Goal: Information Seeking & Learning: Learn about a topic

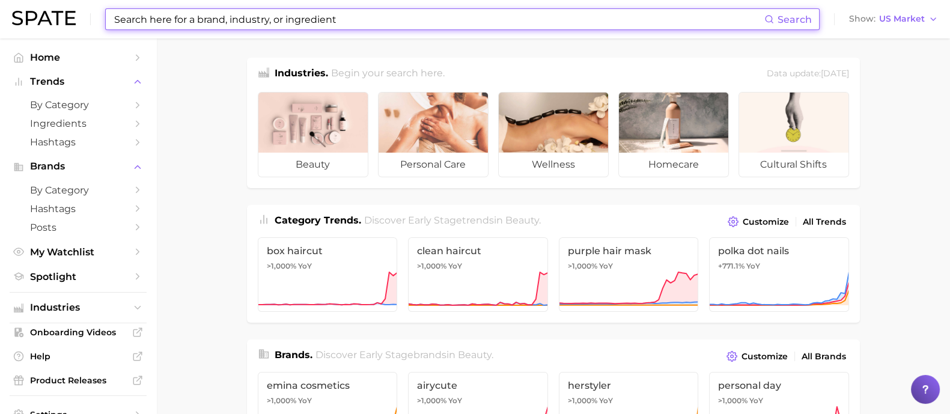
click at [641, 20] on input at bounding box center [438, 19] width 651 height 20
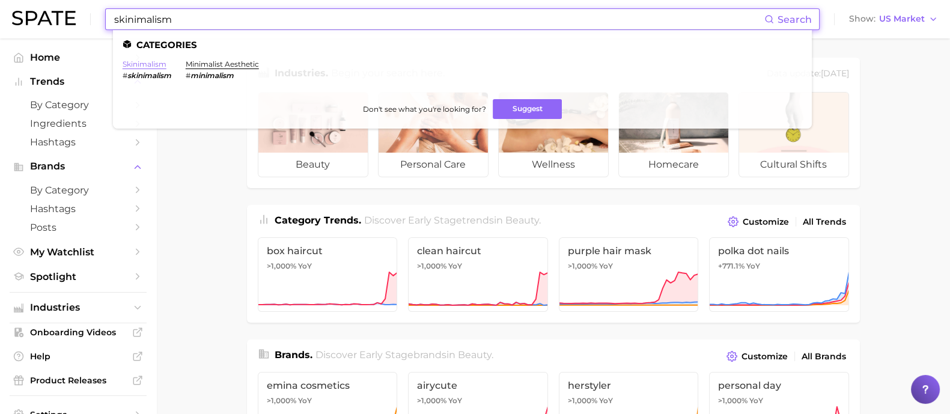
type input "skinimalism"
click at [141, 64] on link "skinimalism" at bounding box center [145, 63] width 44 height 9
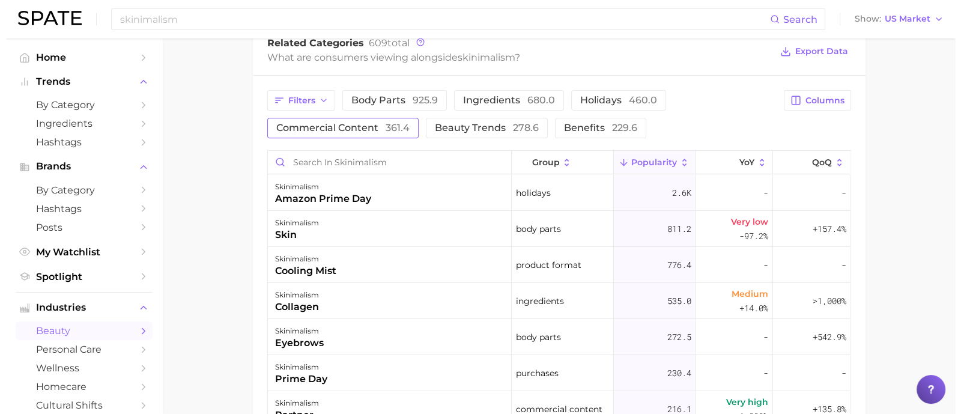
scroll to position [525, 0]
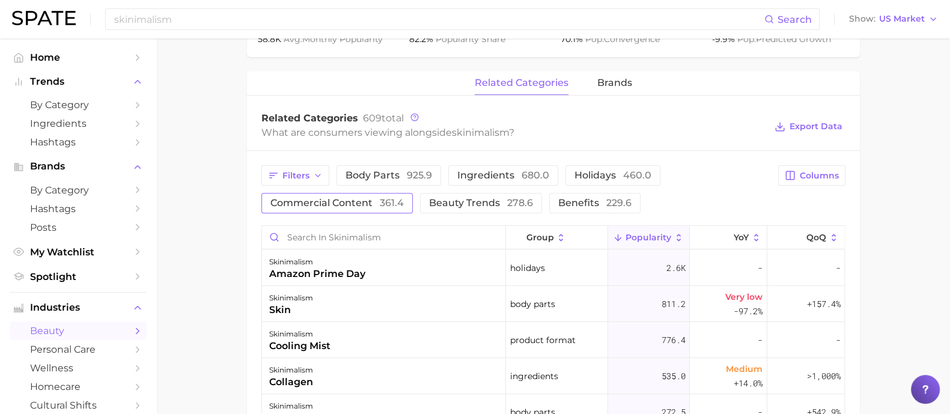
click at [383, 199] on span "361.4" at bounding box center [392, 202] width 24 height 11
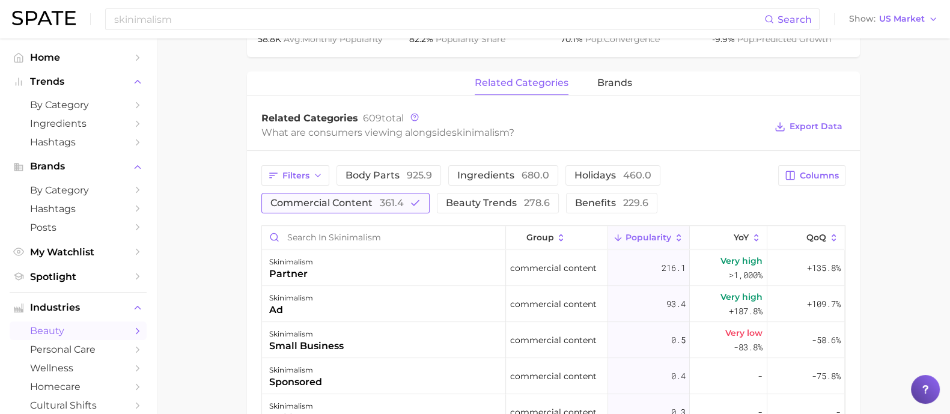
click at [322, 207] on span "commercial content 361.4" at bounding box center [336, 203] width 133 height 10
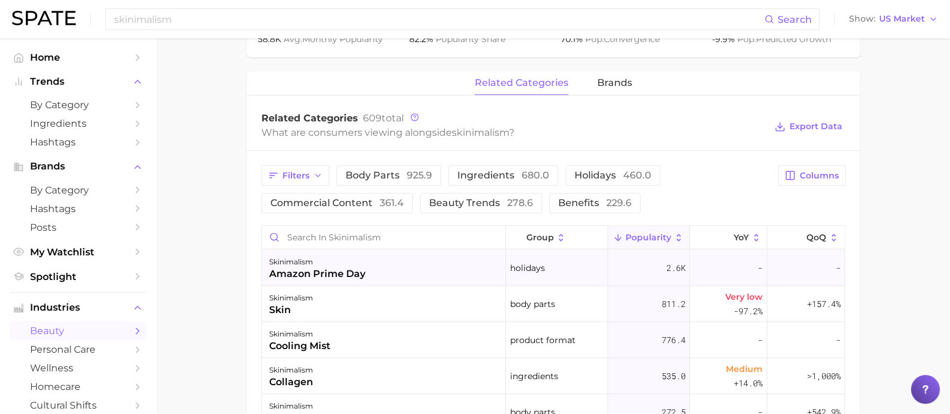
click at [336, 279] on div "amazon prime day" at bounding box center [317, 274] width 96 height 14
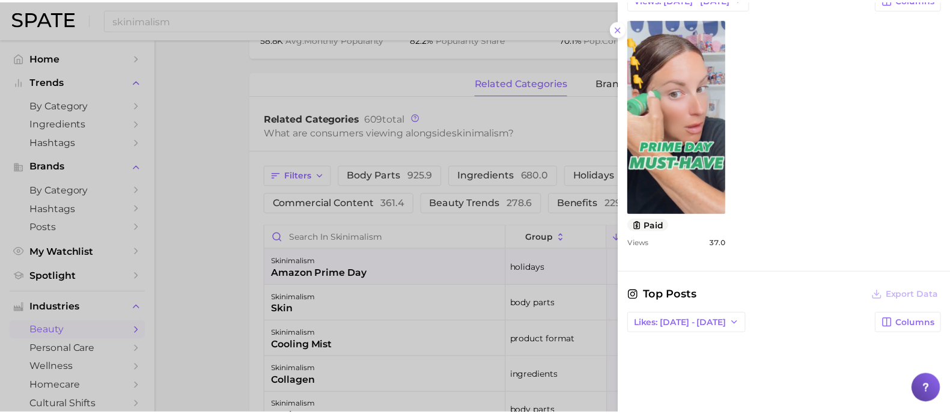
scroll to position [451, 0]
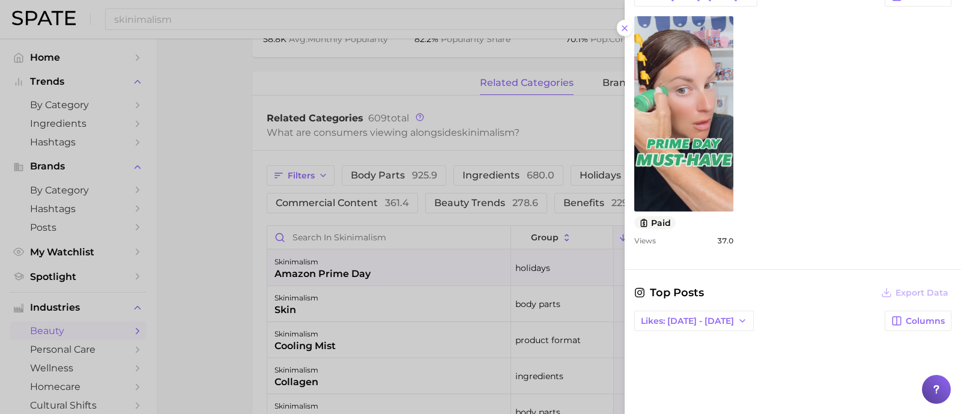
click at [207, 273] on div at bounding box center [480, 207] width 961 height 414
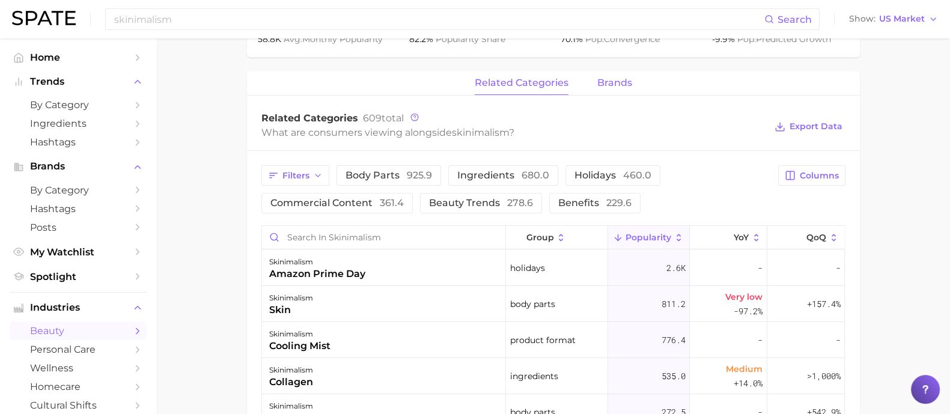
click at [615, 90] on button "brands" at bounding box center [614, 83] width 35 height 23
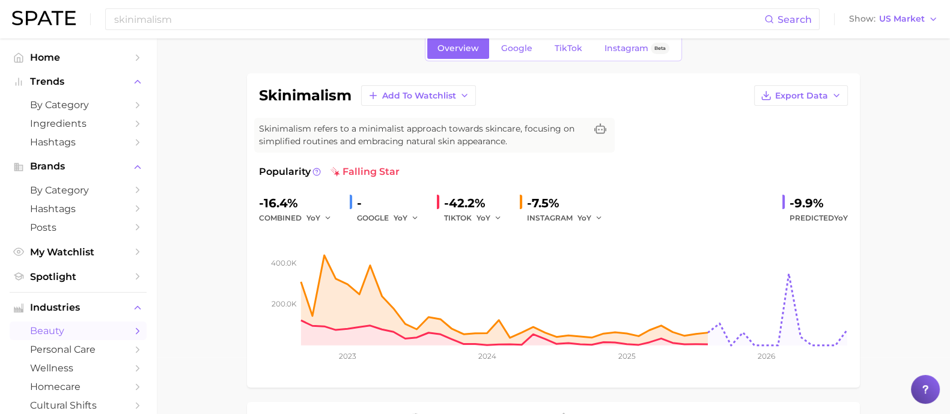
scroll to position [0, 0]
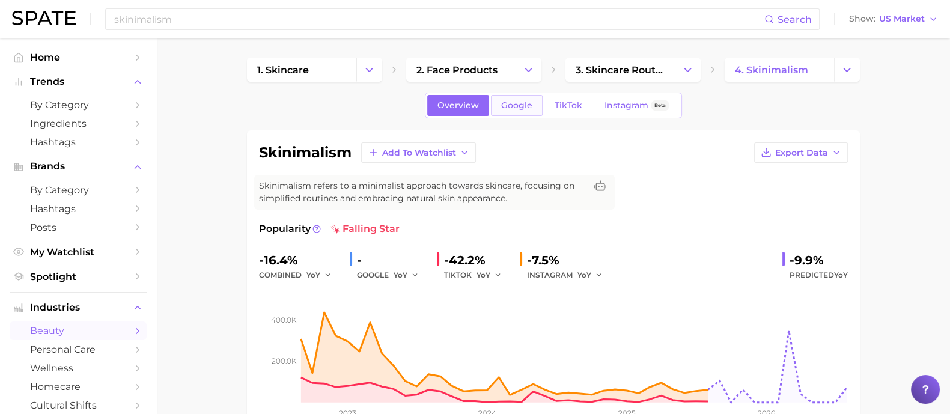
click at [517, 112] on link "Google" at bounding box center [517, 105] width 52 height 21
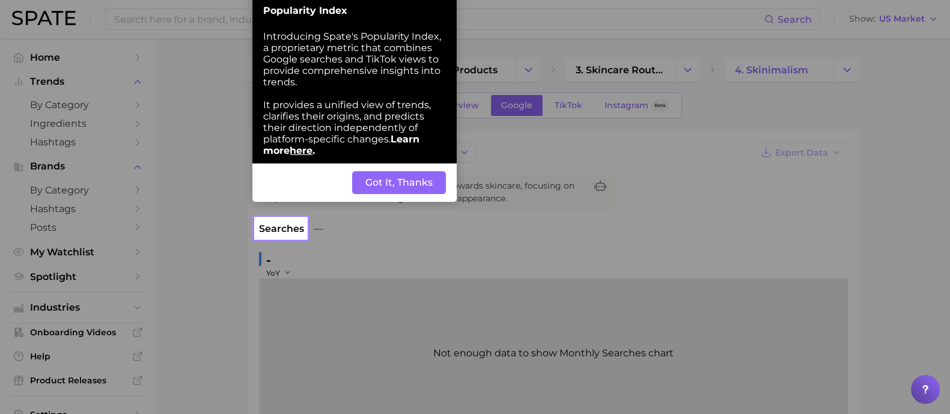
click at [370, 194] on button "Got It, Thanks" at bounding box center [399, 182] width 94 height 23
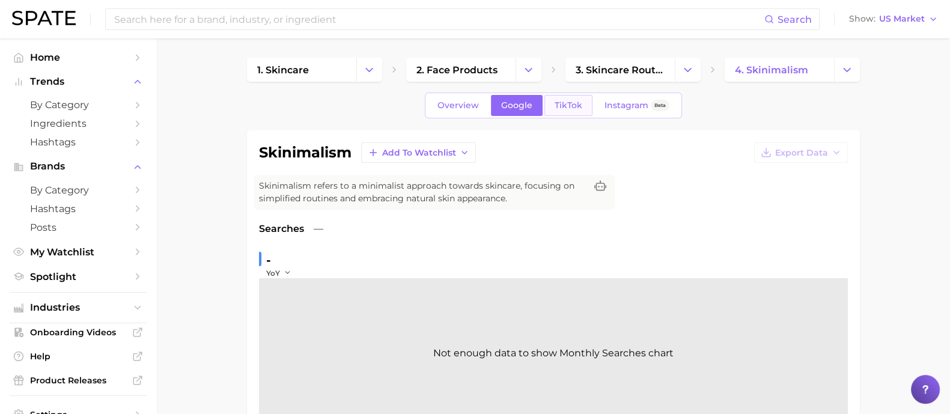
click at [570, 113] on link "TikTok" at bounding box center [568, 105] width 48 height 21
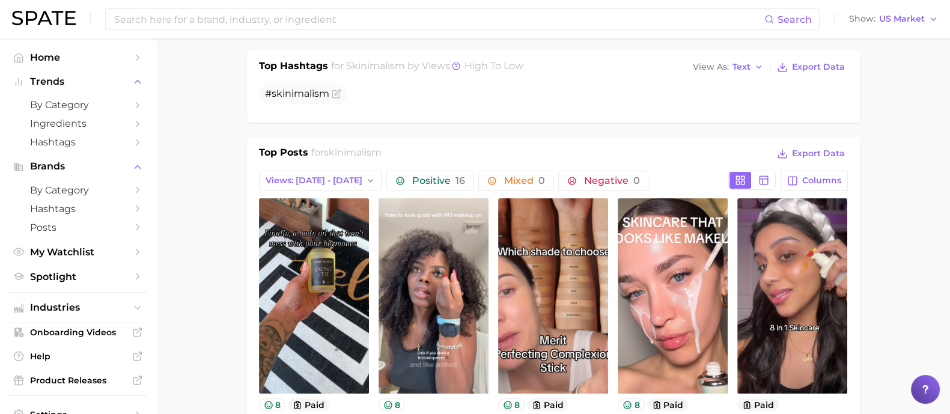
scroll to position [600, 0]
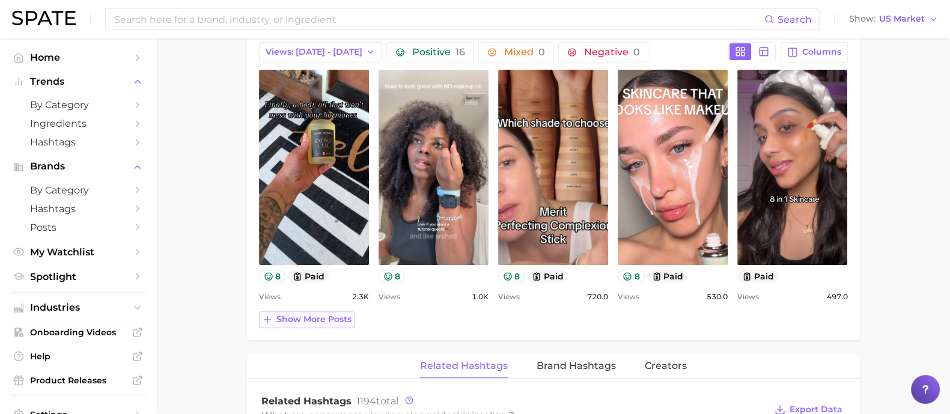
click at [294, 319] on span "Show more posts" at bounding box center [313, 319] width 75 height 10
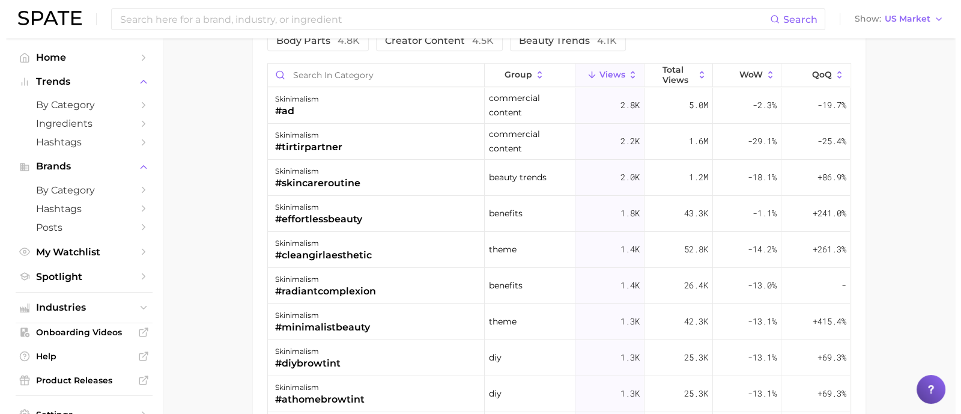
scroll to position [1277, 0]
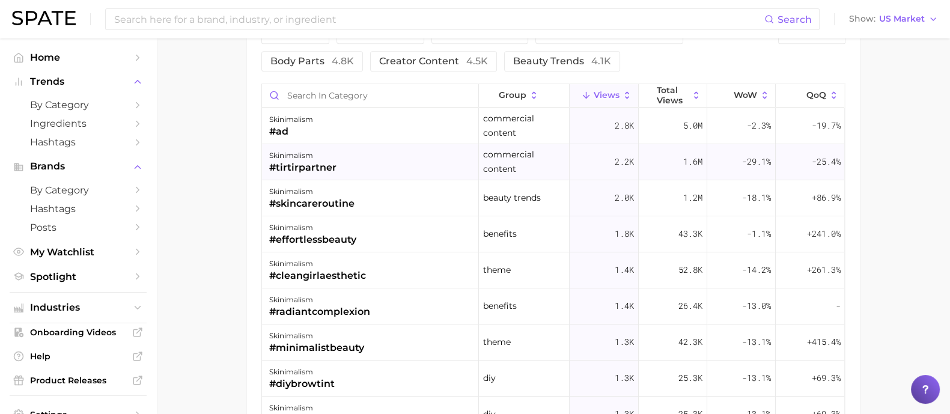
click at [409, 171] on div "skinimalism #tirtirpartner" at bounding box center [370, 162] width 217 height 36
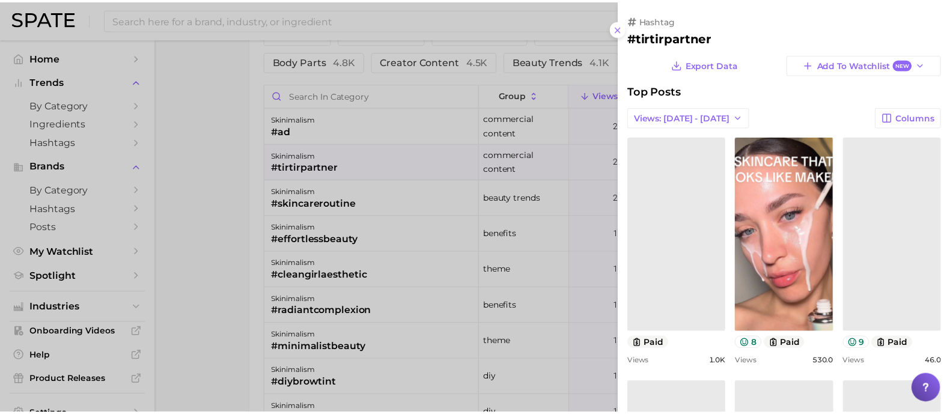
scroll to position [0, 0]
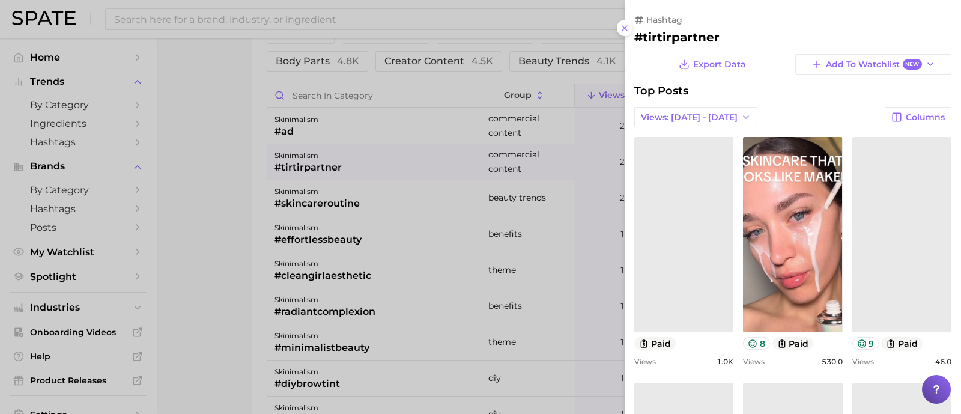
click at [407, 187] on div at bounding box center [480, 207] width 961 height 414
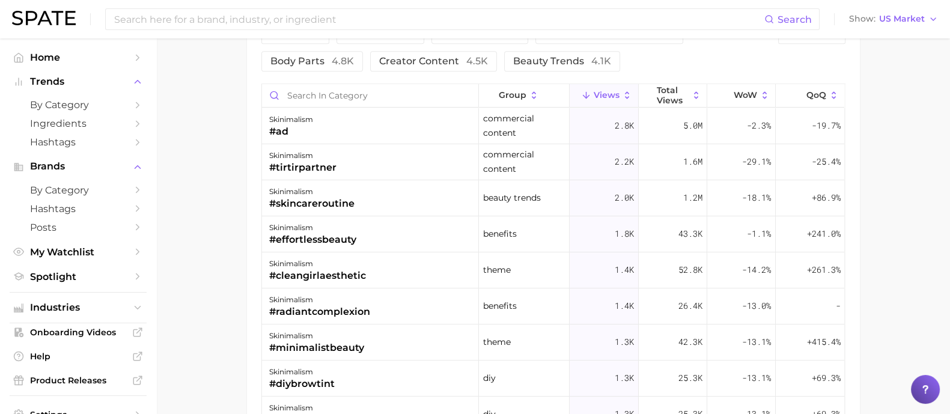
click at [385, 195] on div "skinimalism #skincareroutine" at bounding box center [370, 198] width 217 height 36
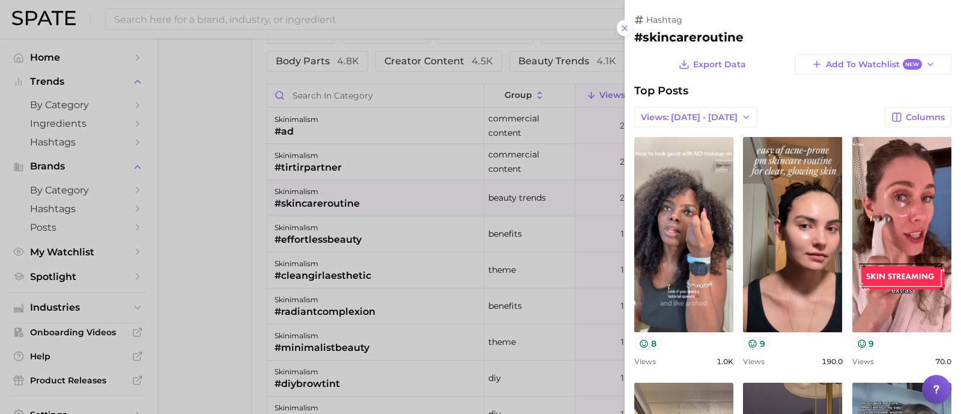
click at [205, 73] on div at bounding box center [480, 207] width 961 height 414
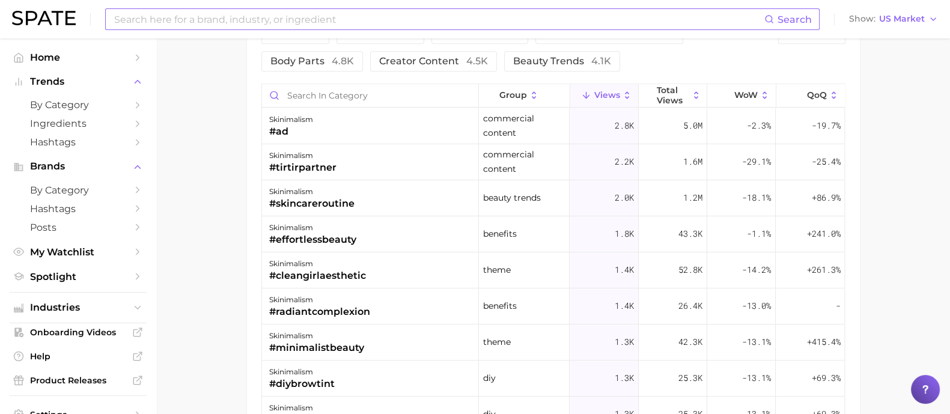
click at [193, 22] on input at bounding box center [438, 19] width 651 height 20
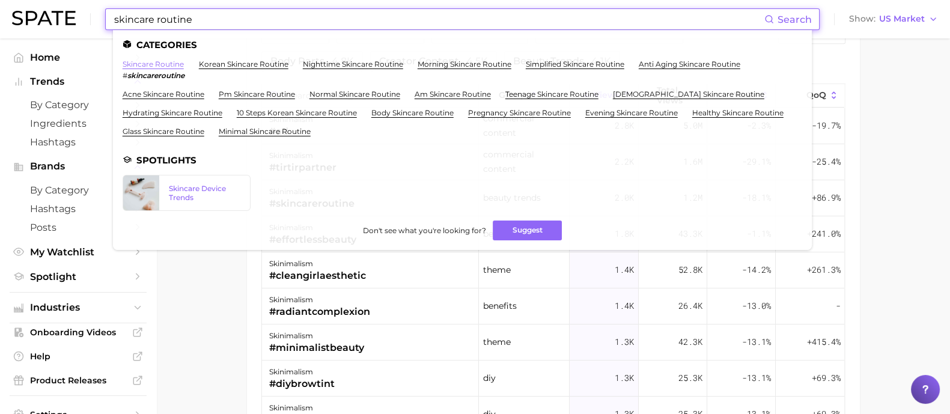
type input "skincare routine"
click at [165, 69] on link "skincare routine" at bounding box center [153, 63] width 61 height 9
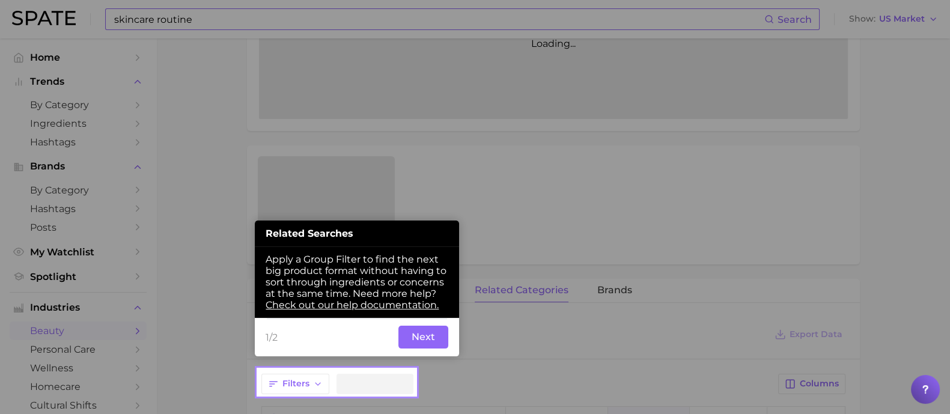
scroll to position [324, 0]
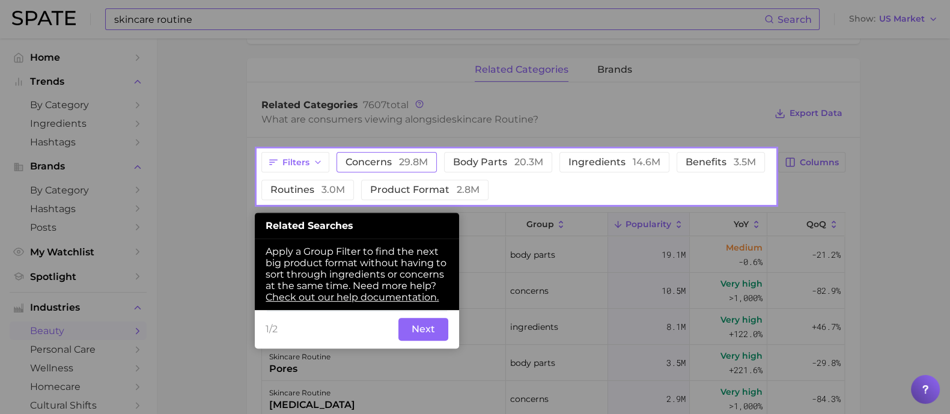
scroll to position [549, 0]
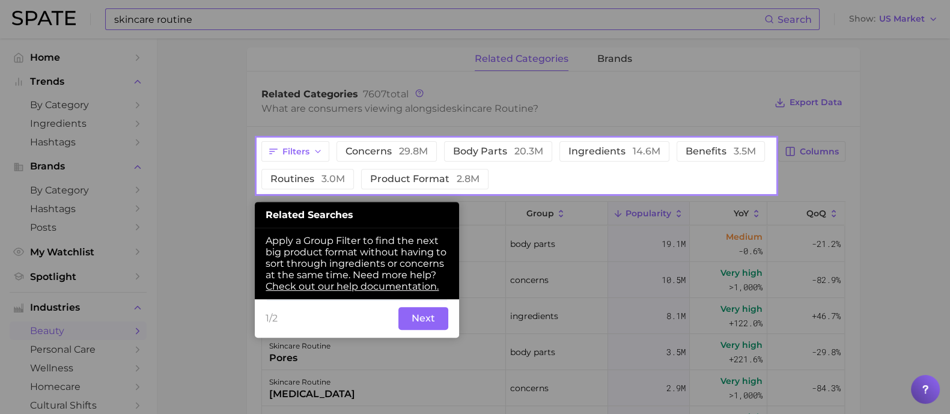
click at [412, 318] on button "Next" at bounding box center [423, 318] width 50 height 23
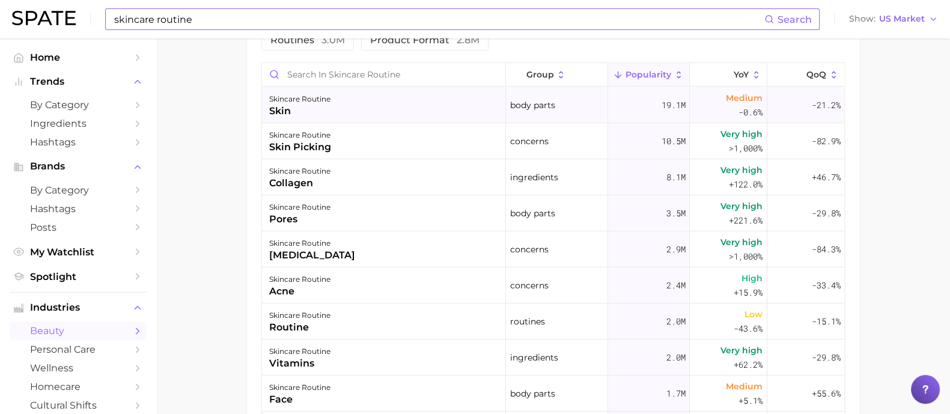
scroll to position [0, 0]
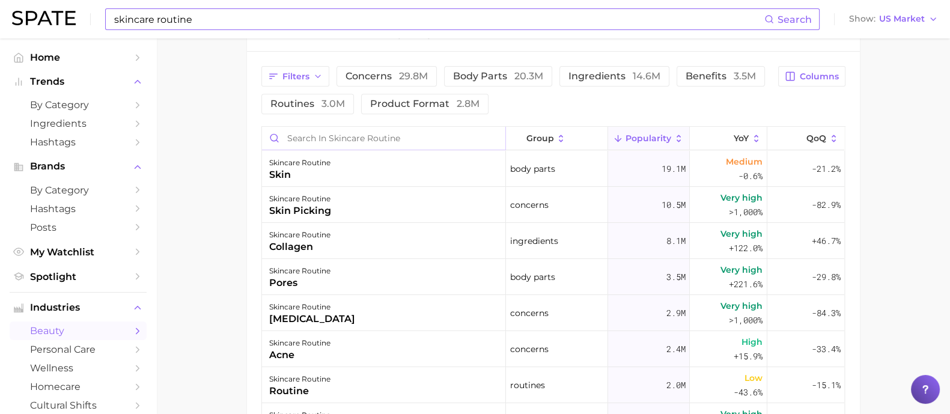
click at [315, 136] on input "Search in skincare routine" at bounding box center [383, 138] width 243 height 23
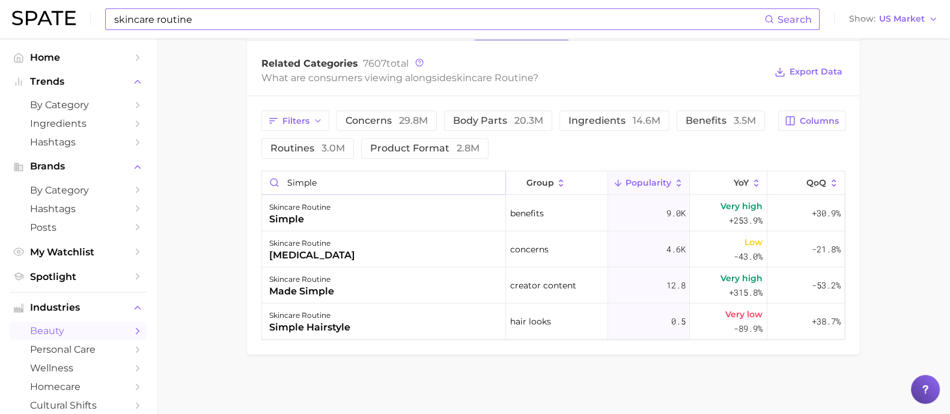
type input "simple"
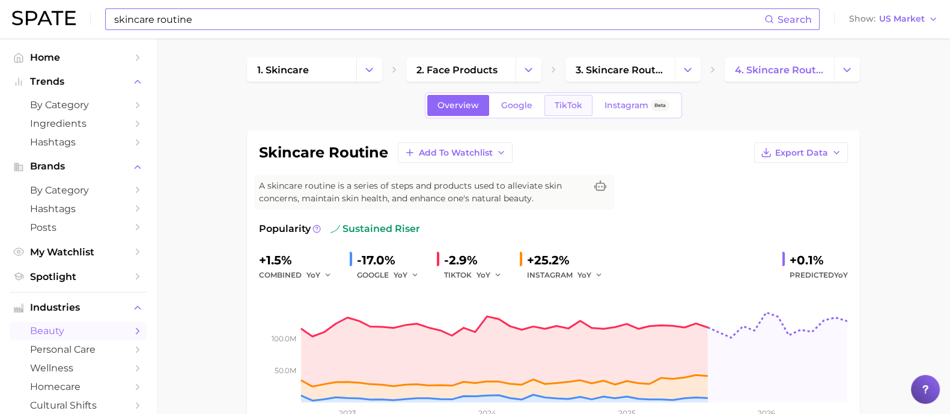
click at [565, 103] on span "TikTok" at bounding box center [569, 105] width 28 height 10
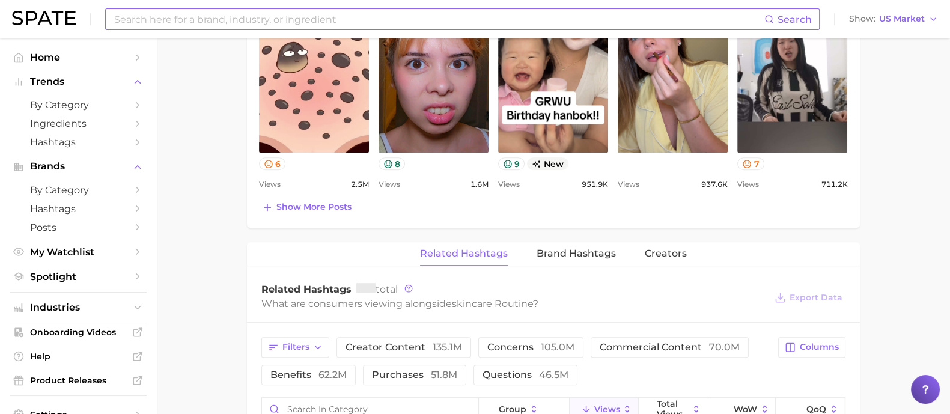
scroll to position [778, 0]
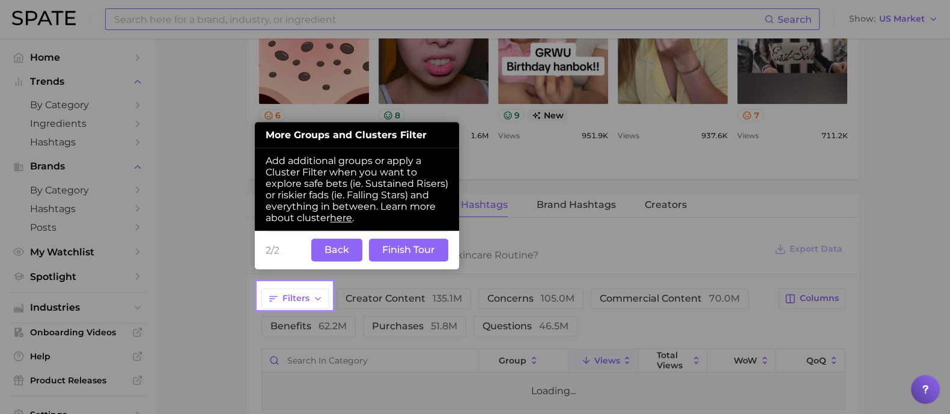
click at [391, 254] on button "Finish Tour" at bounding box center [408, 250] width 79 height 23
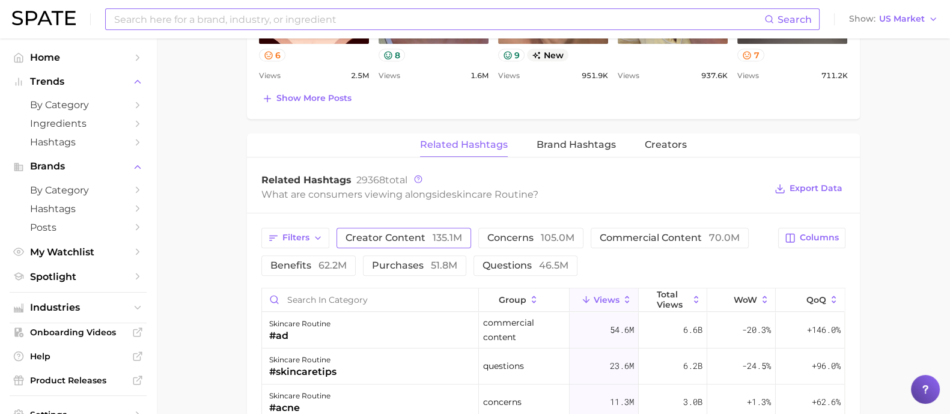
scroll to position [928, 0]
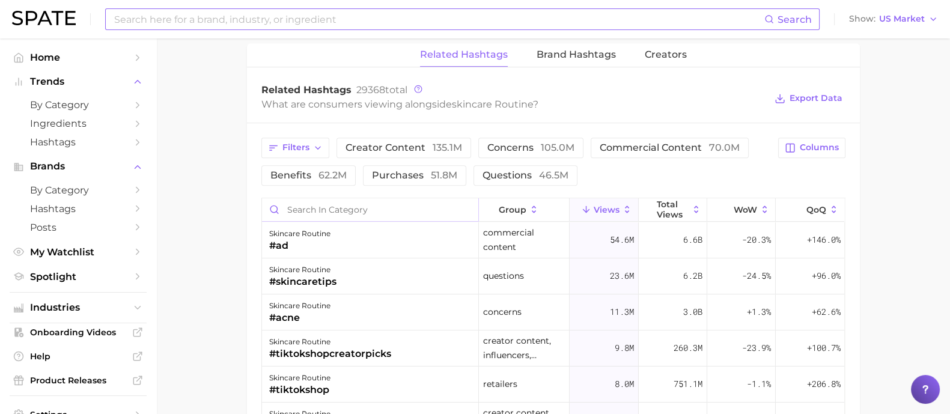
click at [301, 209] on input "Search in category" at bounding box center [370, 209] width 216 height 23
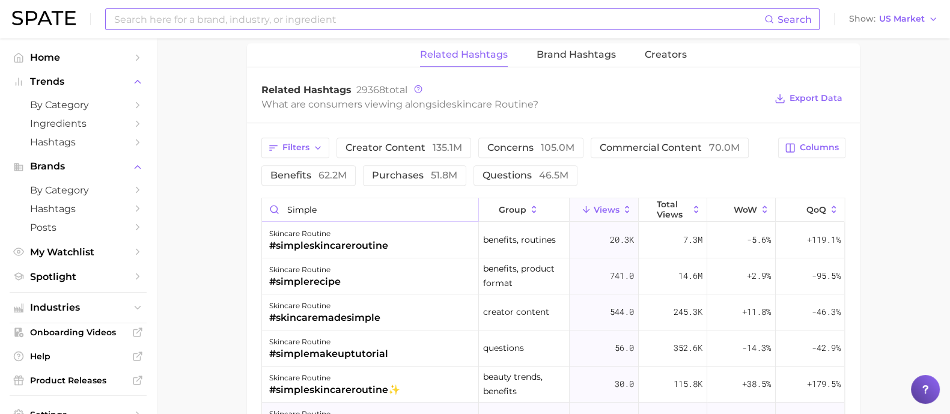
type input "simple"
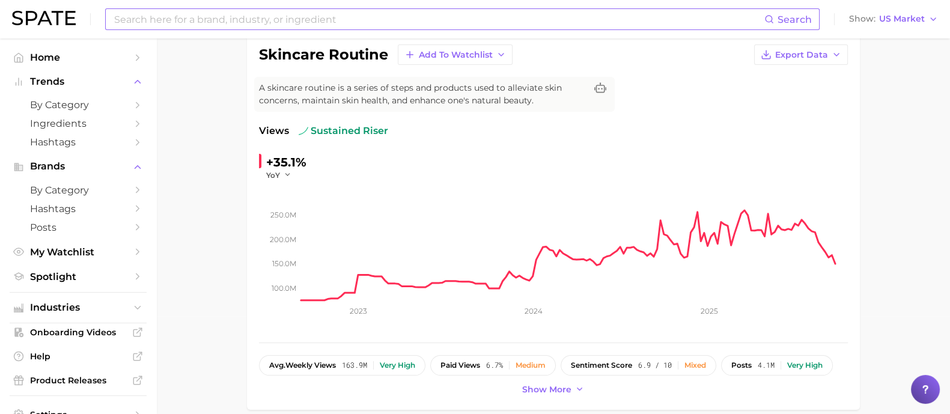
scroll to position [0, 0]
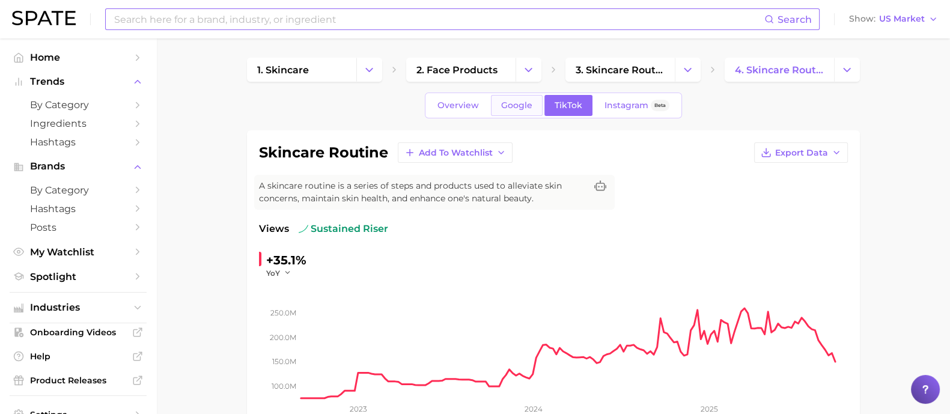
click at [526, 106] on span "Google" at bounding box center [516, 105] width 31 height 10
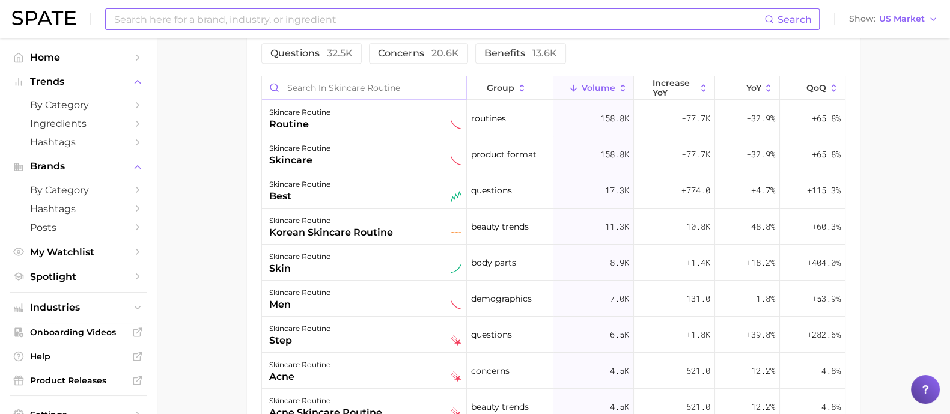
scroll to position [710, 0]
click at [365, 94] on input "Search in skincare routine" at bounding box center [364, 86] width 204 height 23
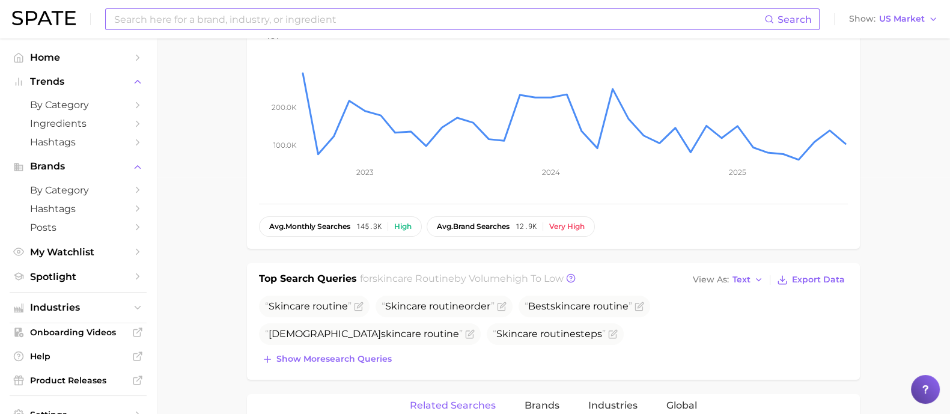
scroll to position [0, 0]
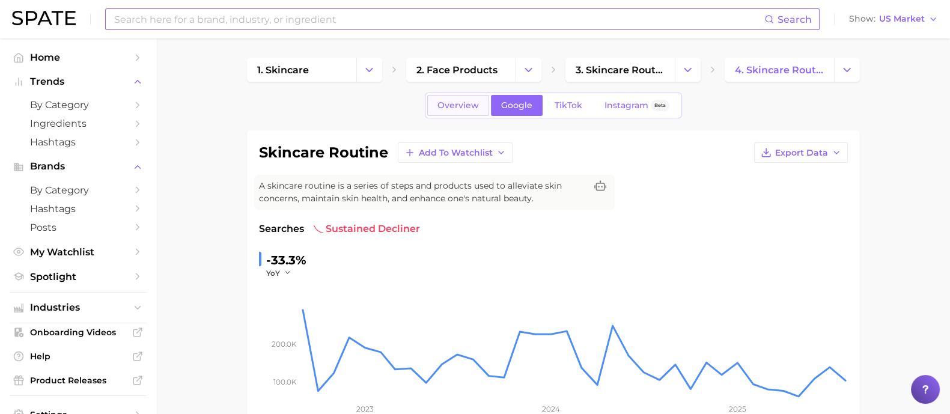
type input "simple"
click at [460, 109] on span "Overview" at bounding box center [457, 105] width 41 height 10
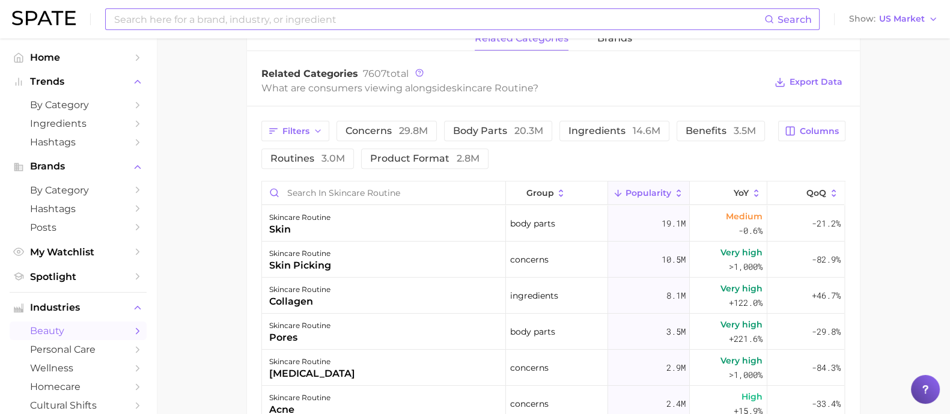
scroll to position [676, 0]
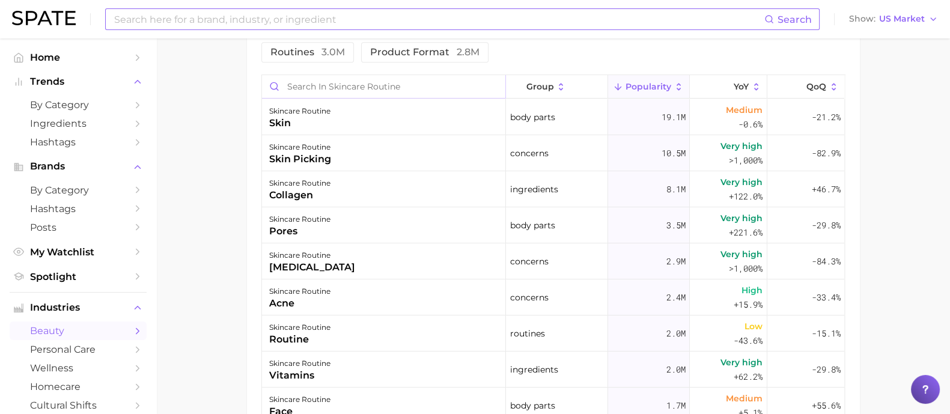
drag, startPoint x: 404, startPoint y: 94, endPoint x: 397, endPoint y: 95, distance: 7.9
click at [400, 94] on input "Search in skincare routine" at bounding box center [383, 86] width 243 height 23
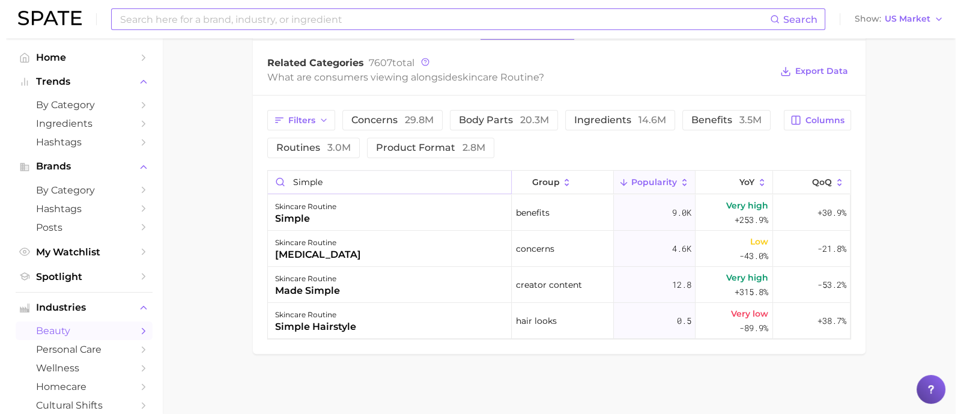
scroll to position [580, 0]
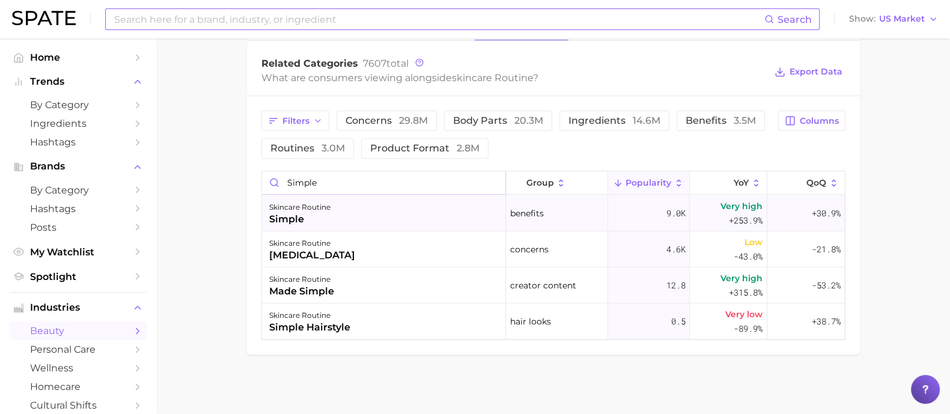
type input "simple"
click at [414, 212] on div "skincare routine simple" at bounding box center [384, 213] width 244 height 36
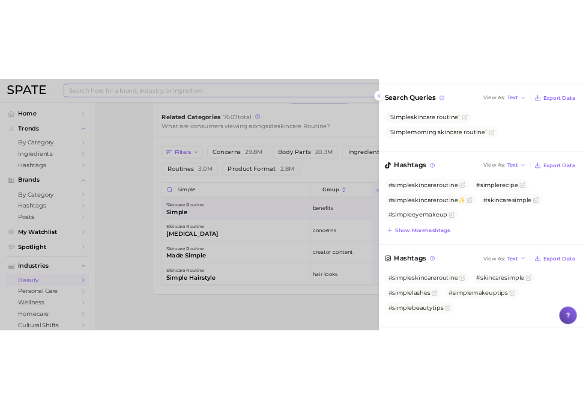
scroll to position [225, 0]
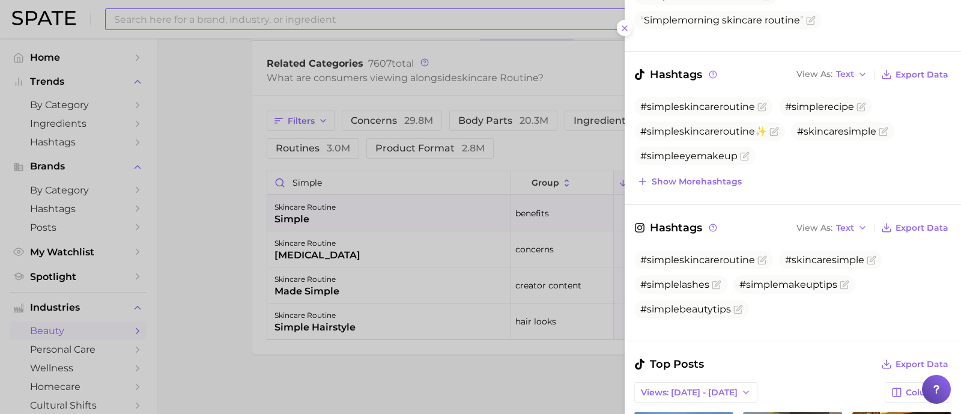
click at [490, 358] on div at bounding box center [480, 207] width 961 height 414
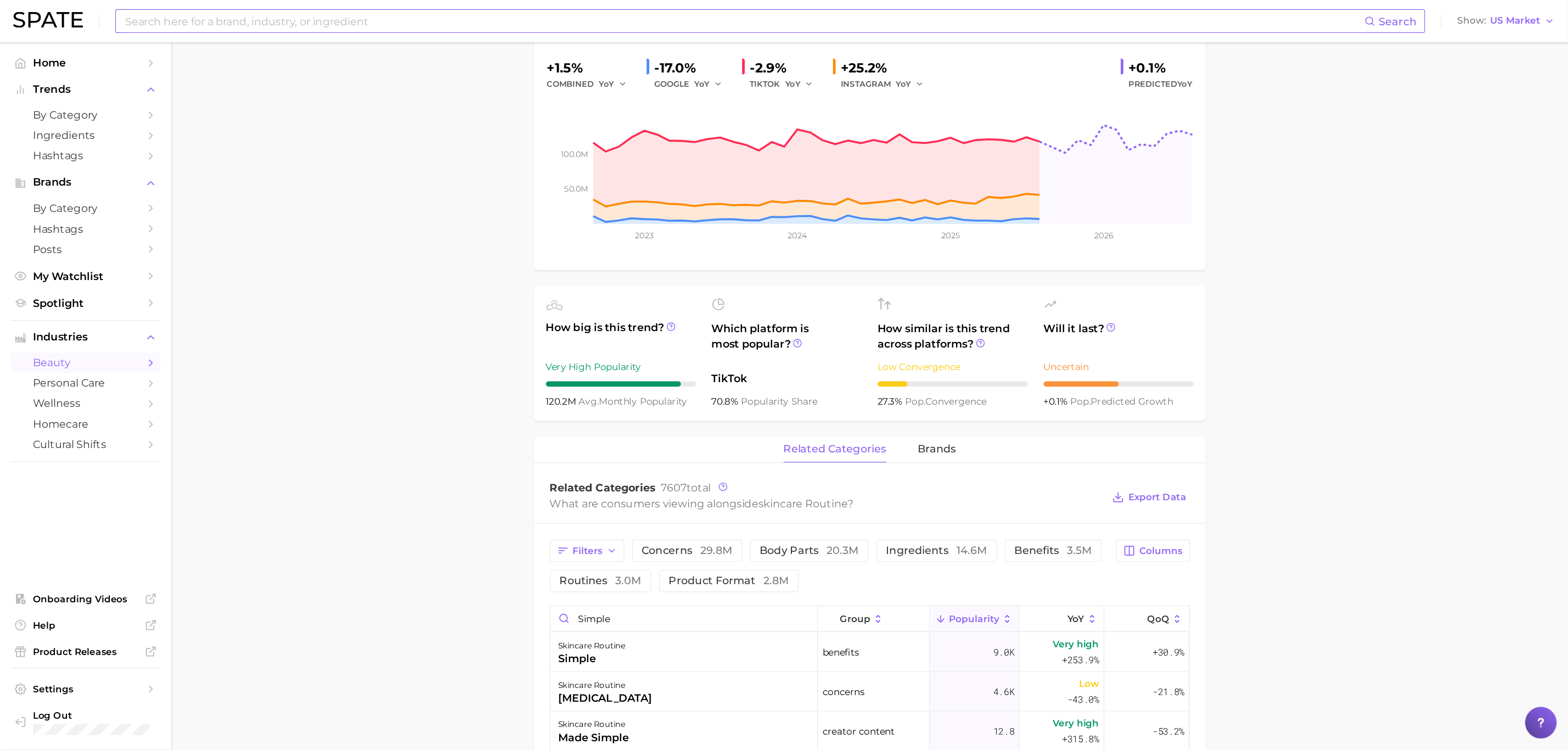
scroll to position [0, 0]
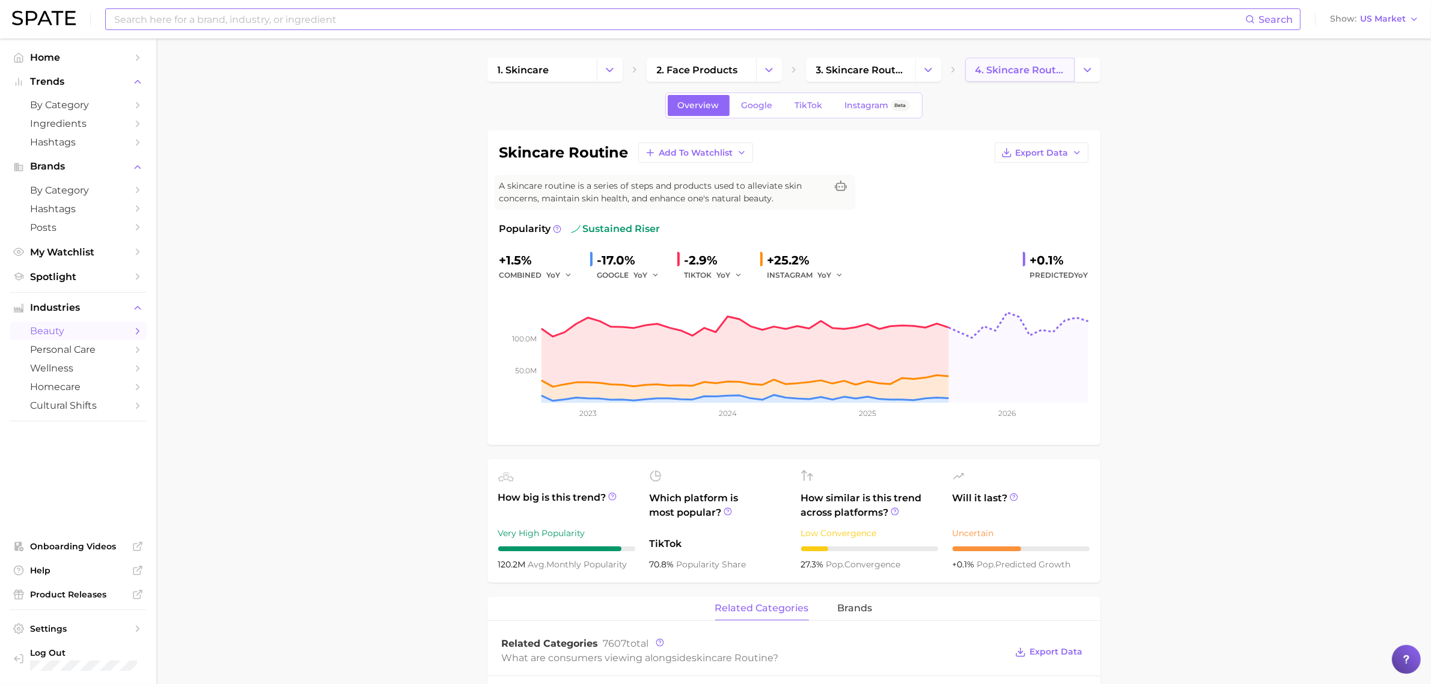
click at [961, 69] on span "4. skincare routine" at bounding box center [1019, 69] width 89 height 11
click at [858, 69] on span "3. skincare routines" at bounding box center [860, 69] width 89 height 11
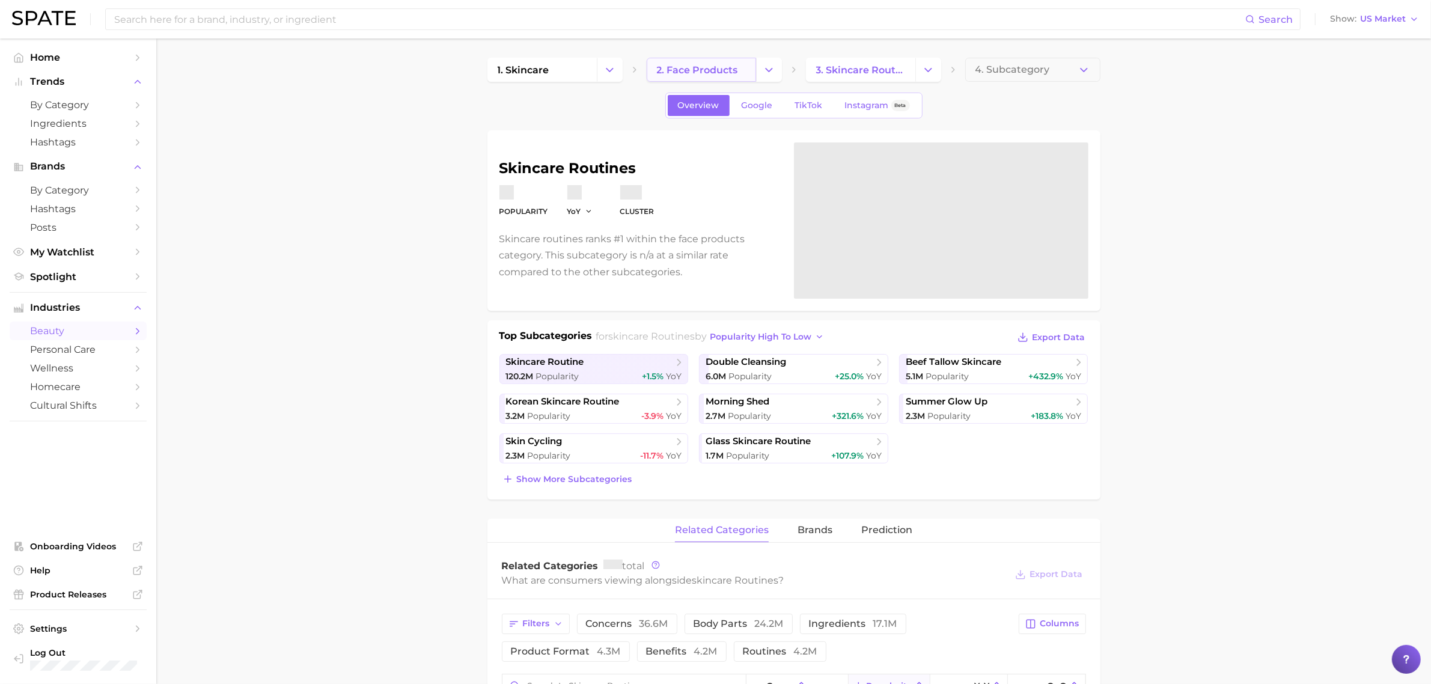
click at [733, 67] on span "2. face products" at bounding box center [697, 69] width 81 height 11
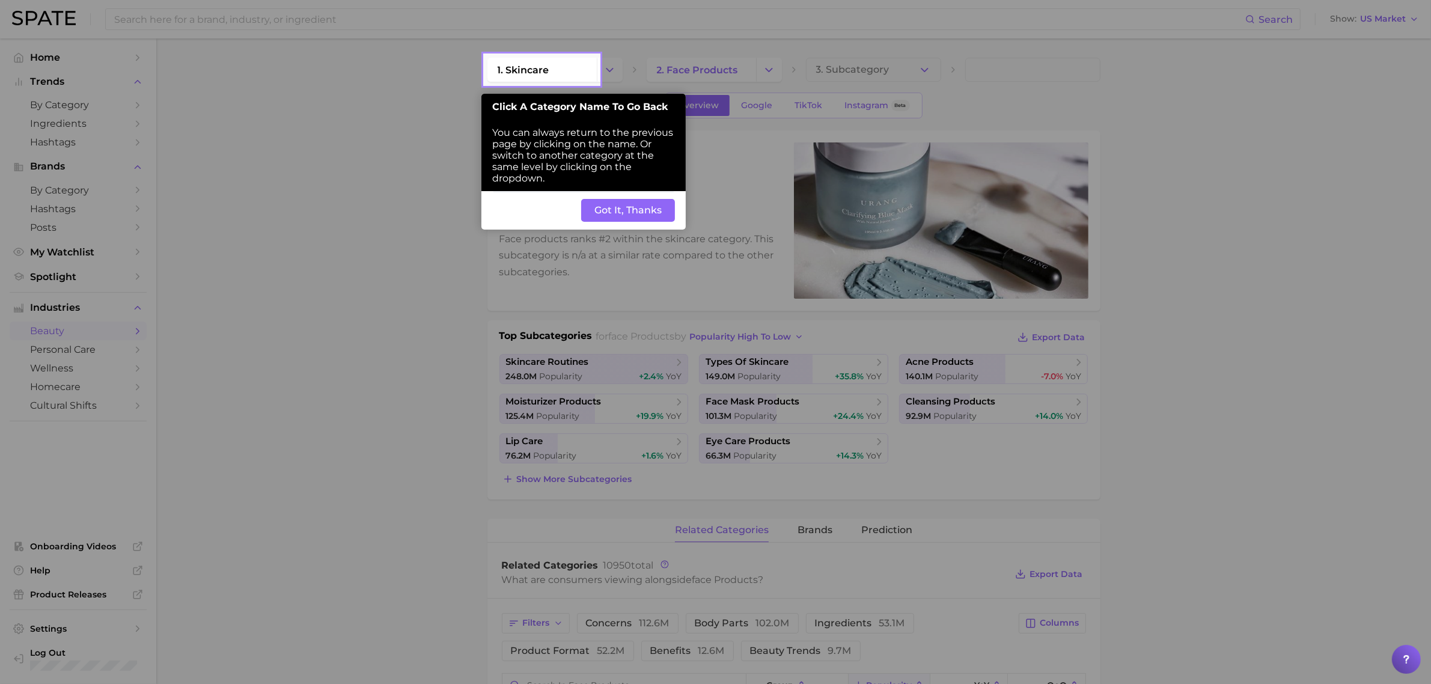
click at [626, 205] on button "Got It, Thanks" at bounding box center [628, 210] width 94 height 23
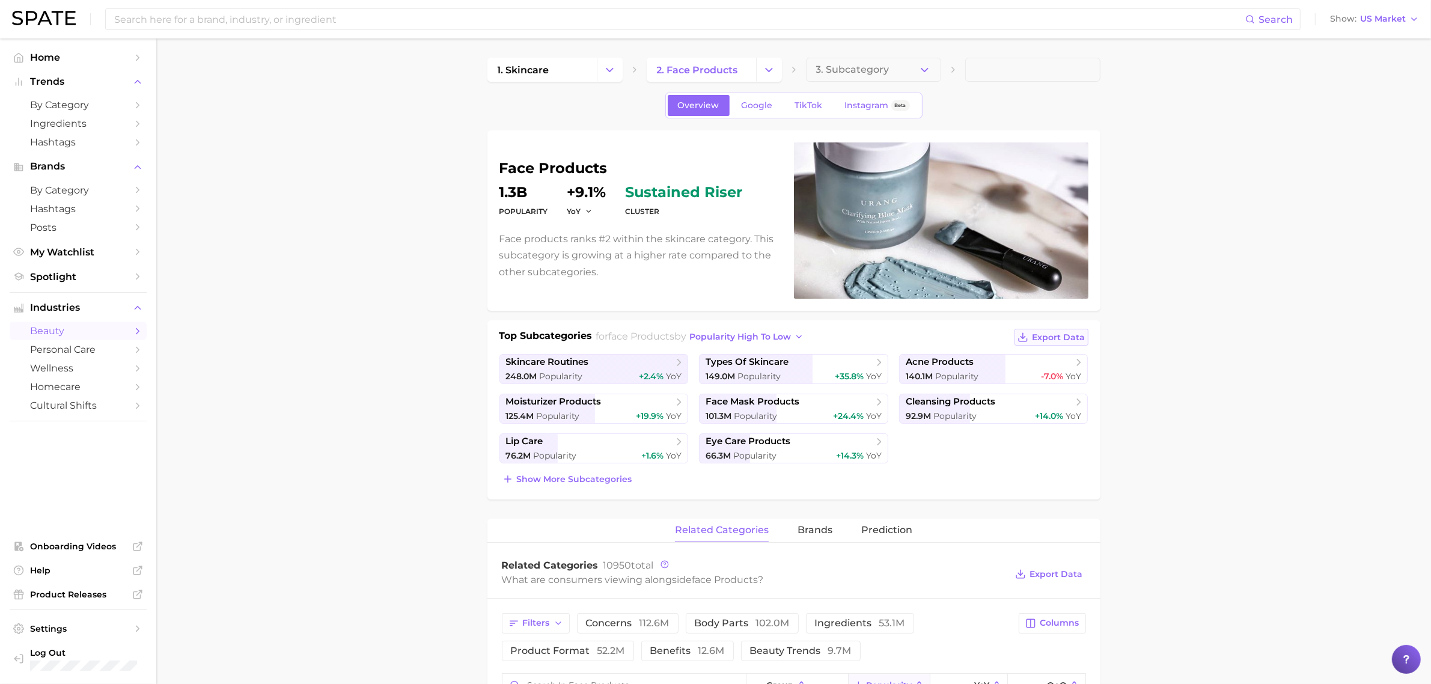
click at [961, 332] on span "Export Data" at bounding box center [1058, 337] width 53 height 10
click at [868, 65] on span "3. Subcategory" at bounding box center [852, 69] width 73 height 11
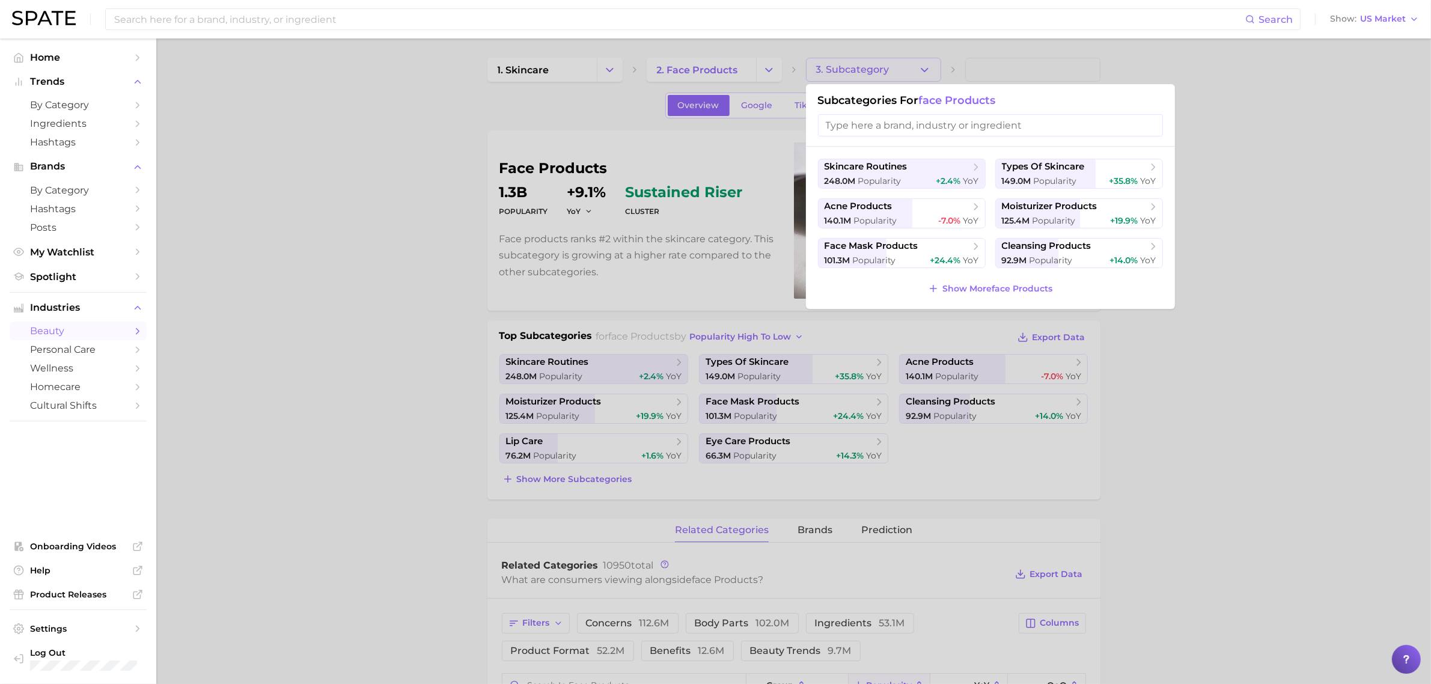
click at [840, 126] on input "search" at bounding box center [990, 125] width 345 height 22
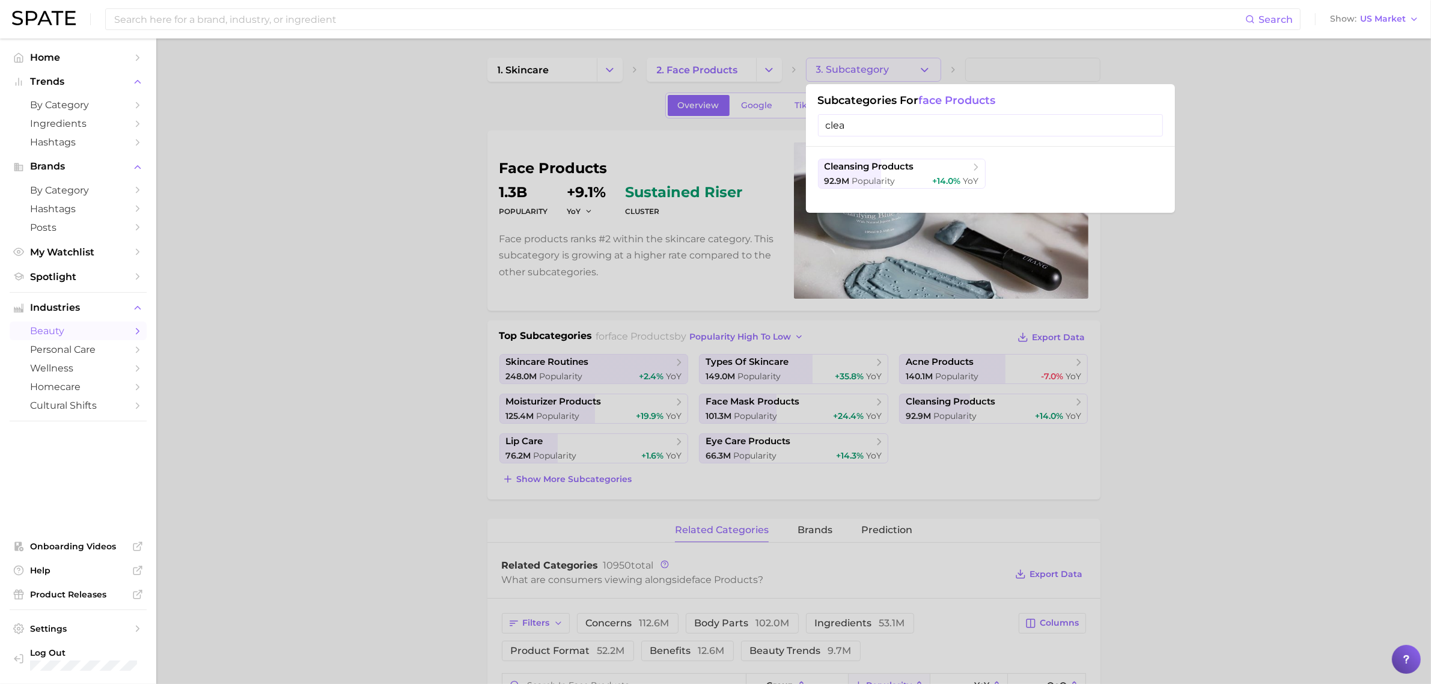
type input "clea"
click at [880, 181] on span "Popularity" at bounding box center [873, 180] width 43 height 11
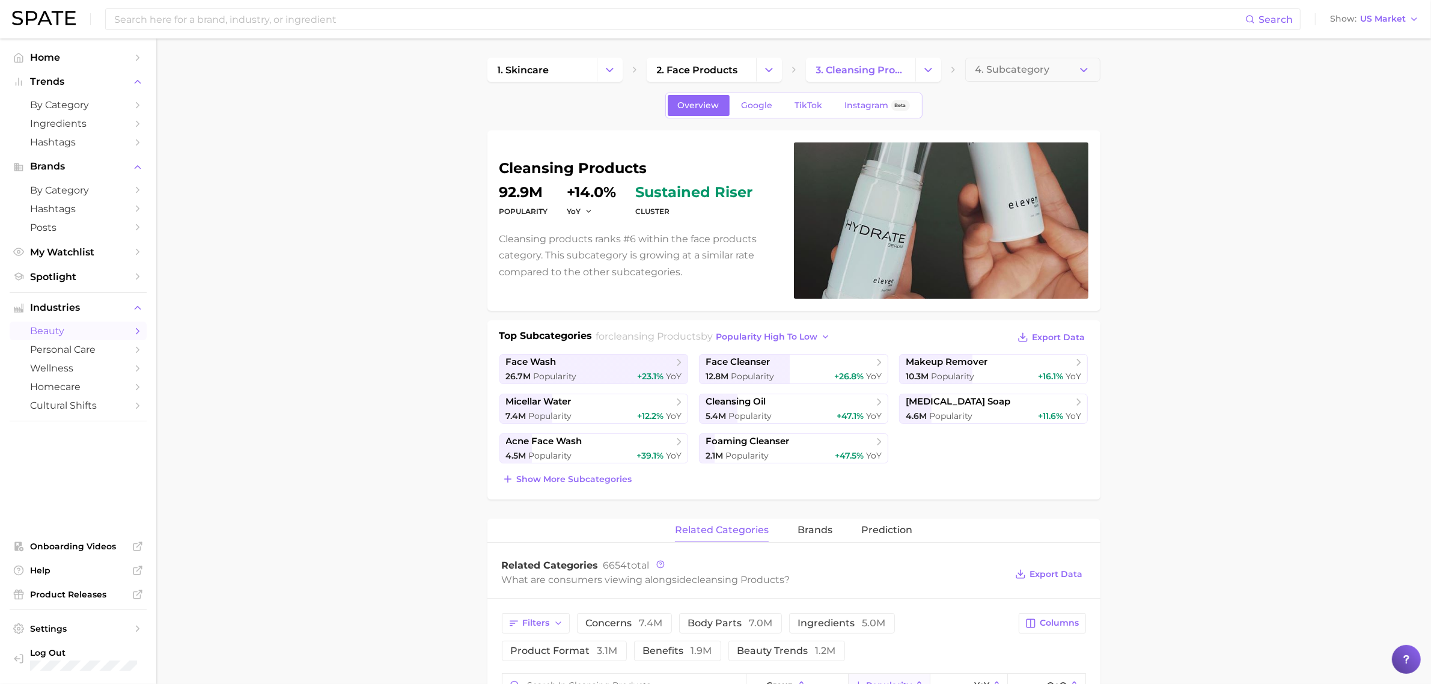
click at [607, 413] on div "Top Subcategories for cleansing products by popularity high to low Export Data …" at bounding box center [793, 409] width 613 height 179
click at [602, 413] on span "Show more subcategories" at bounding box center [574, 479] width 115 height 10
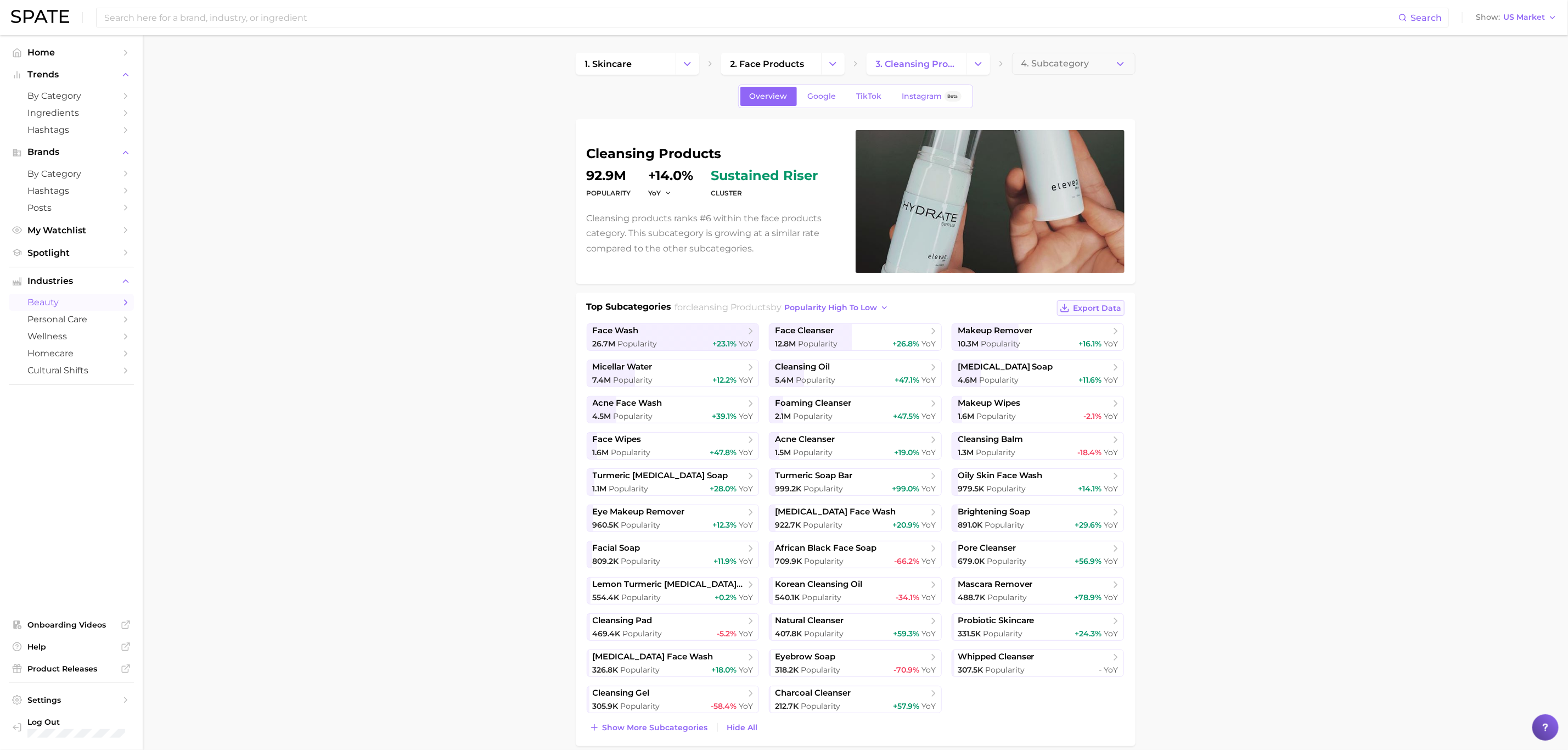
click at [878, 307] on span "Export Data" at bounding box center [1097, 308] width 48 height 9
click at [878, 64] on span "4. Subcategory" at bounding box center [1055, 63] width 68 height 10
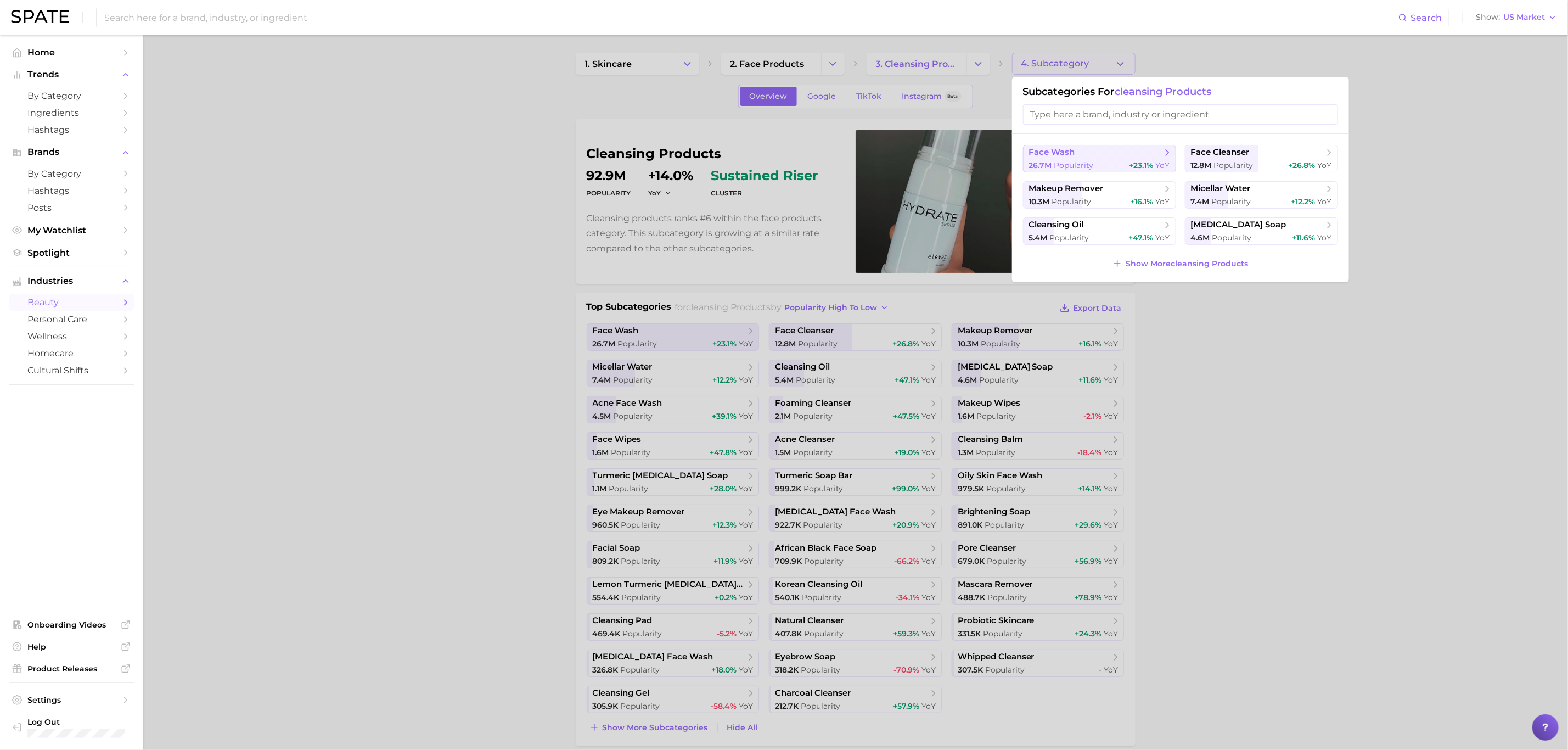
click at [878, 164] on span "Popularity" at bounding box center [1073, 164] width 39 height 10
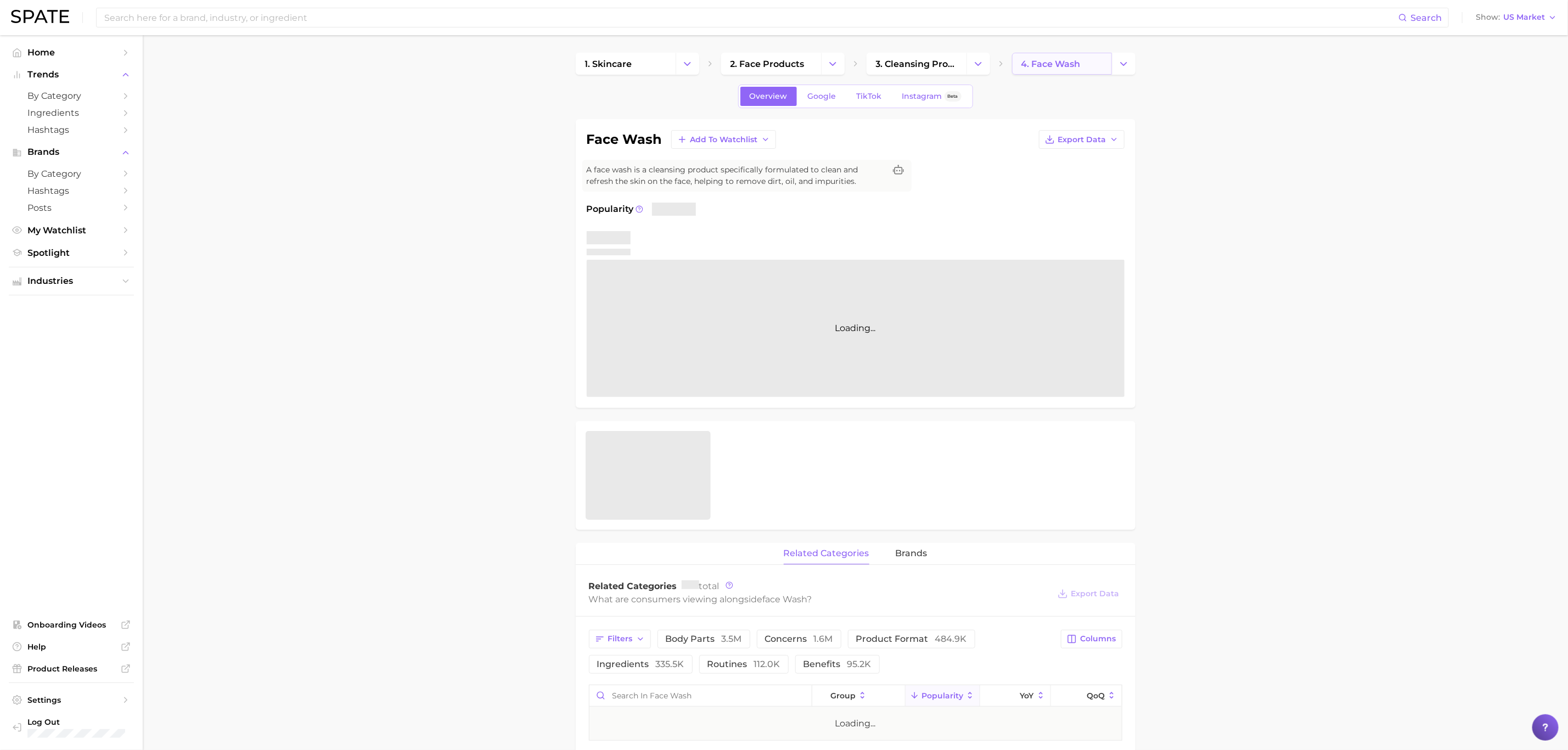
click at [878, 58] on link "4. face wash" at bounding box center [1061, 64] width 100 height 22
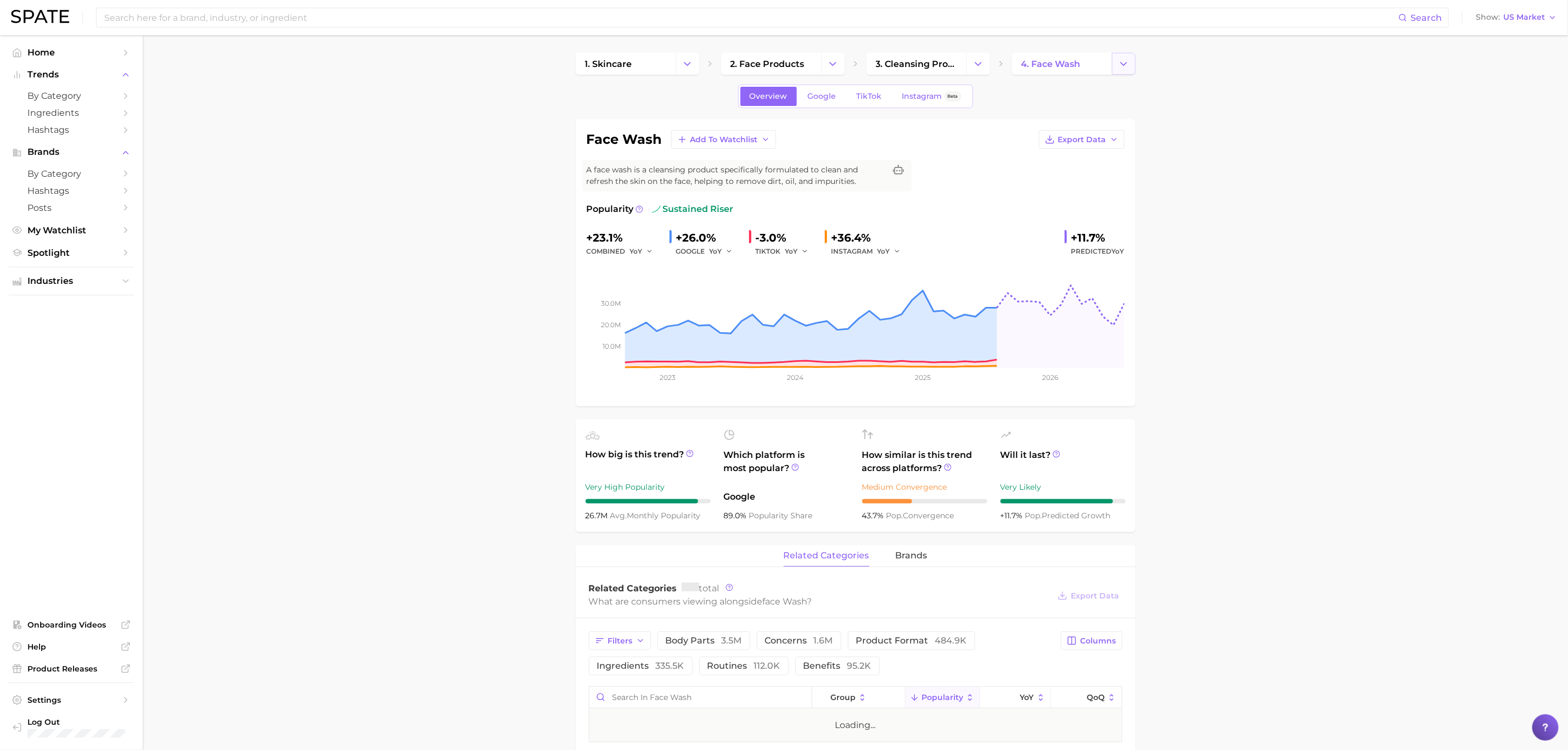
click at [878, 69] on button "Change Category" at bounding box center [1123, 64] width 24 height 22
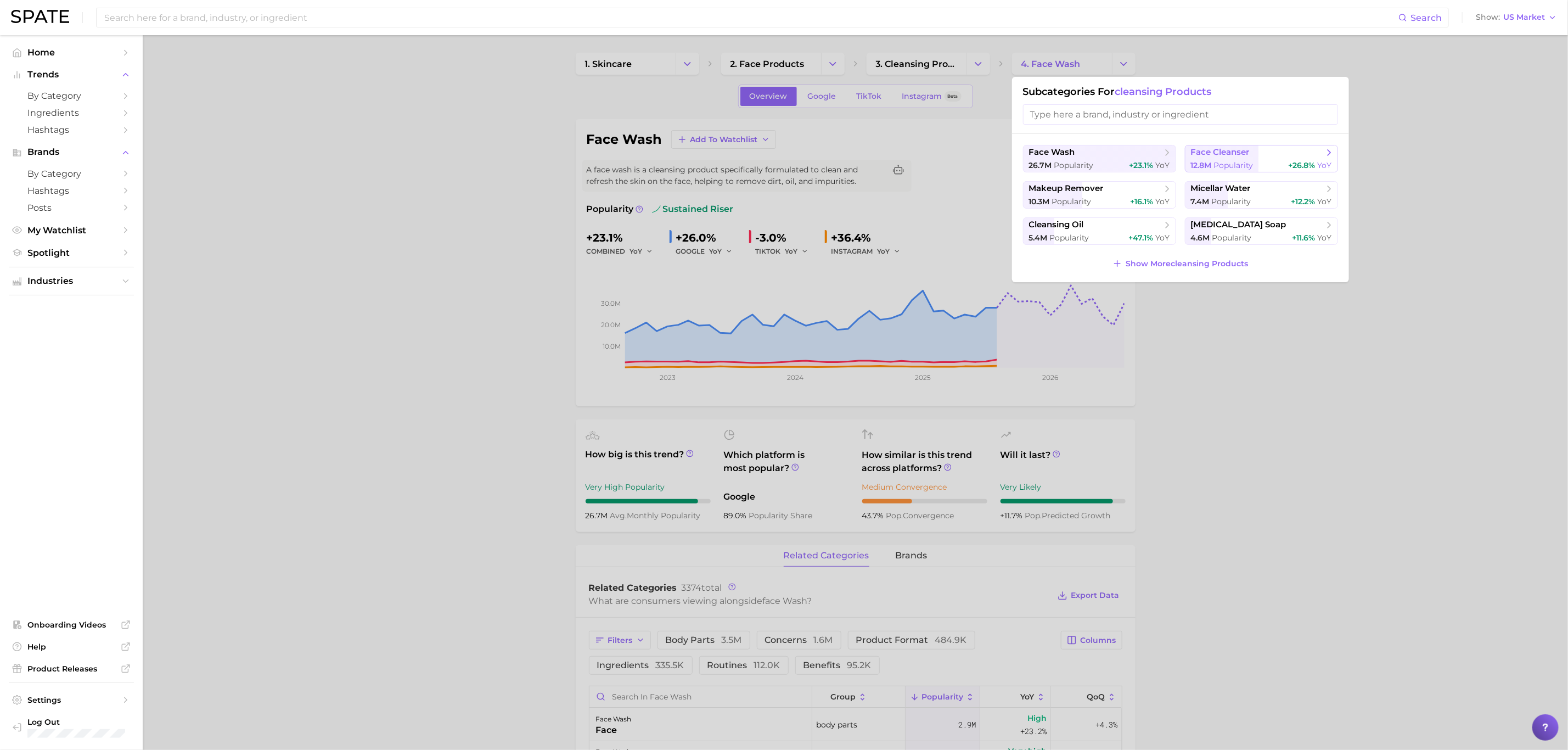
click at [878, 163] on span "Popularity" at bounding box center [1233, 164] width 39 height 10
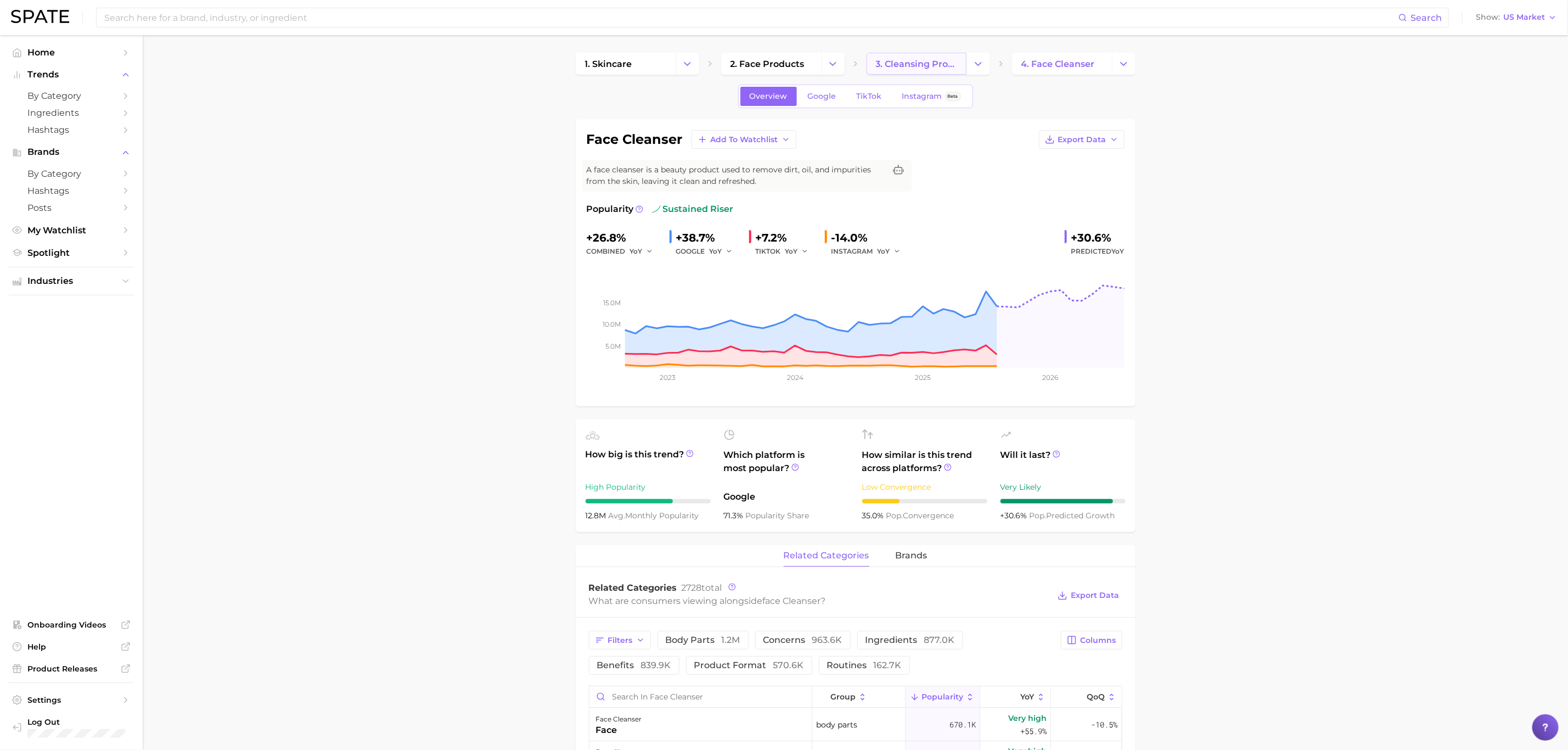
click at [878, 66] on span "3. cleansing products" at bounding box center [916, 63] width 81 height 10
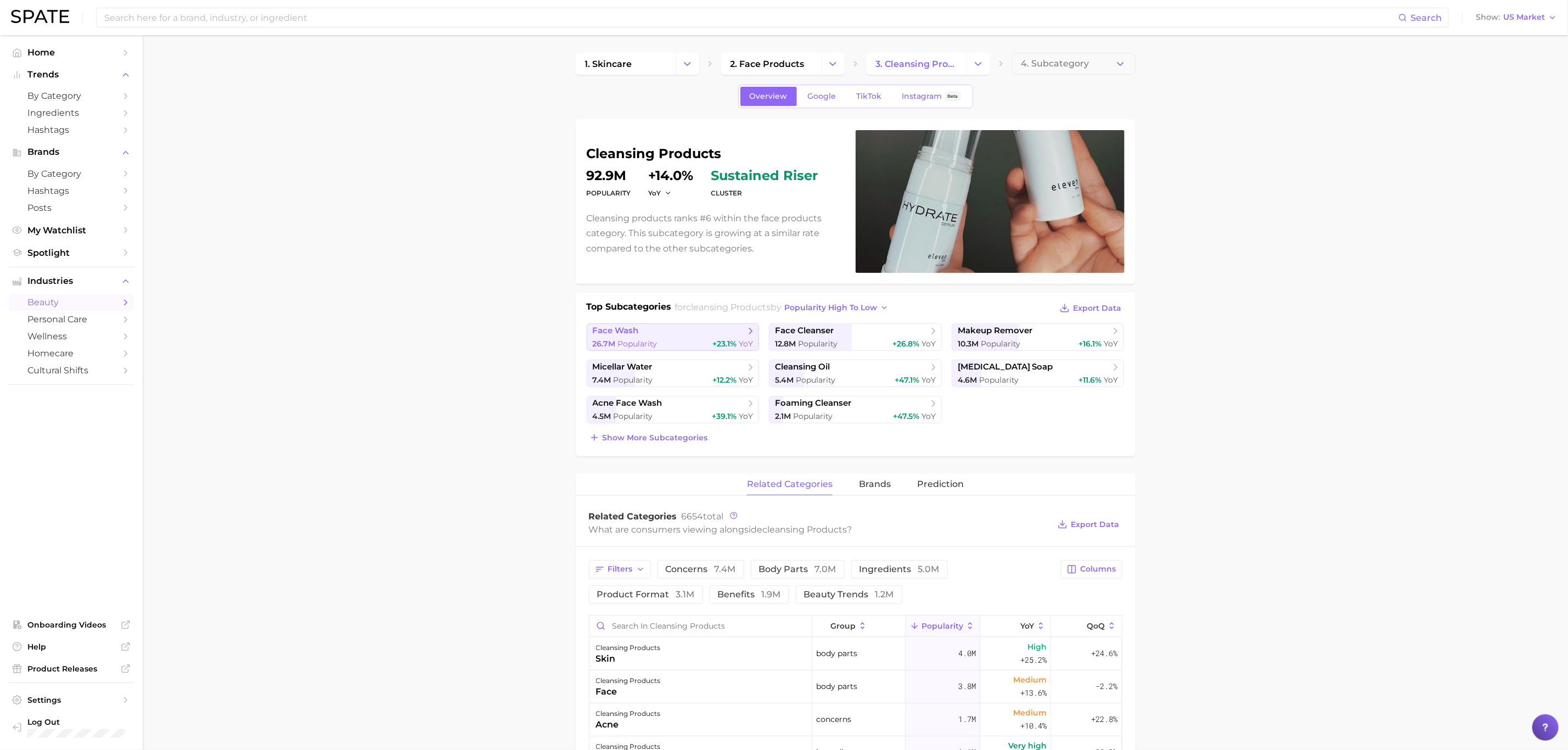
click at [706, 343] on div "26.7m Popularity +23.1% YoY" at bounding box center [673, 343] width 161 height 10
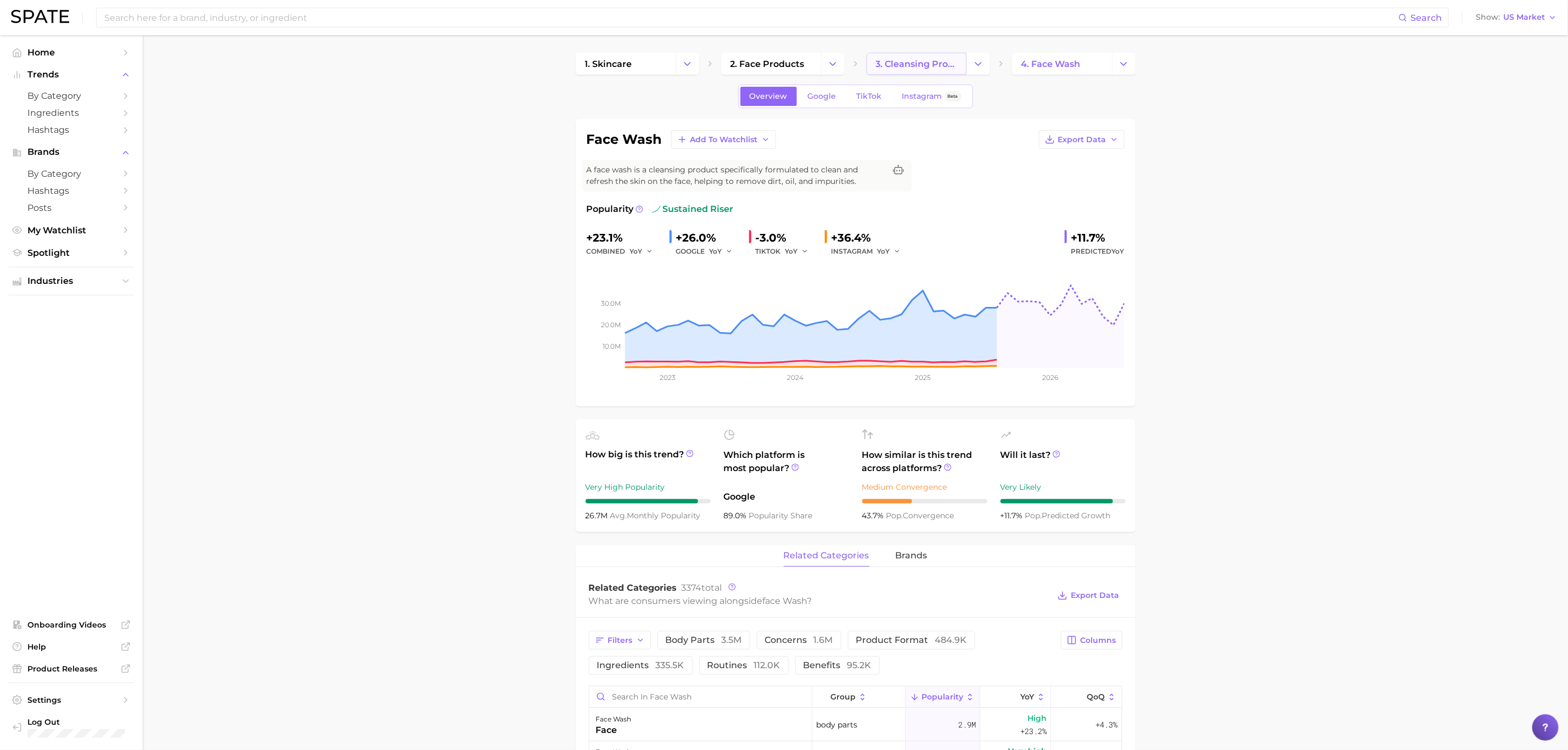
click at [878, 59] on span "3. cleansing products" at bounding box center [916, 63] width 81 height 10
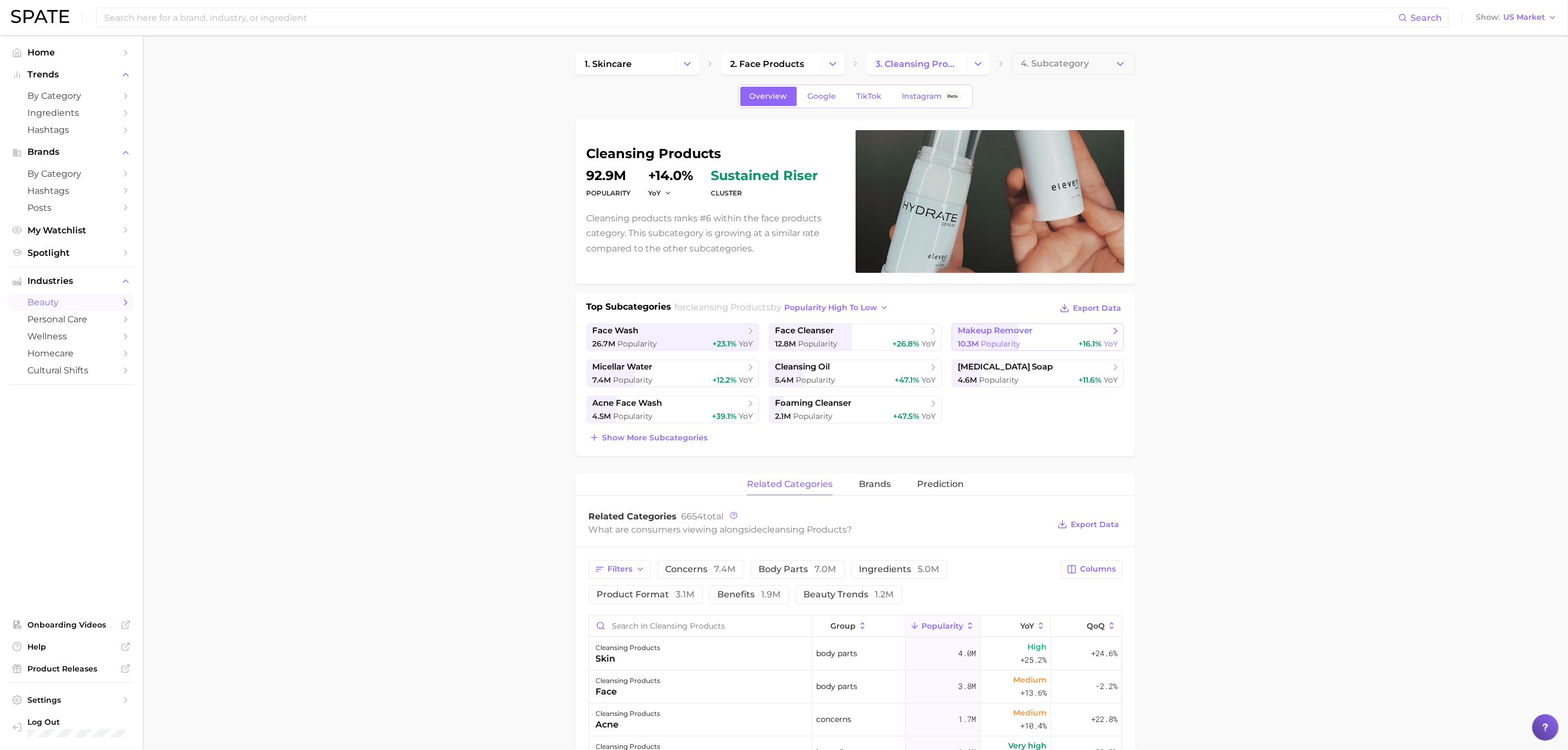
click at [878, 347] on span "Popularity" at bounding box center [1000, 343] width 39 height 10
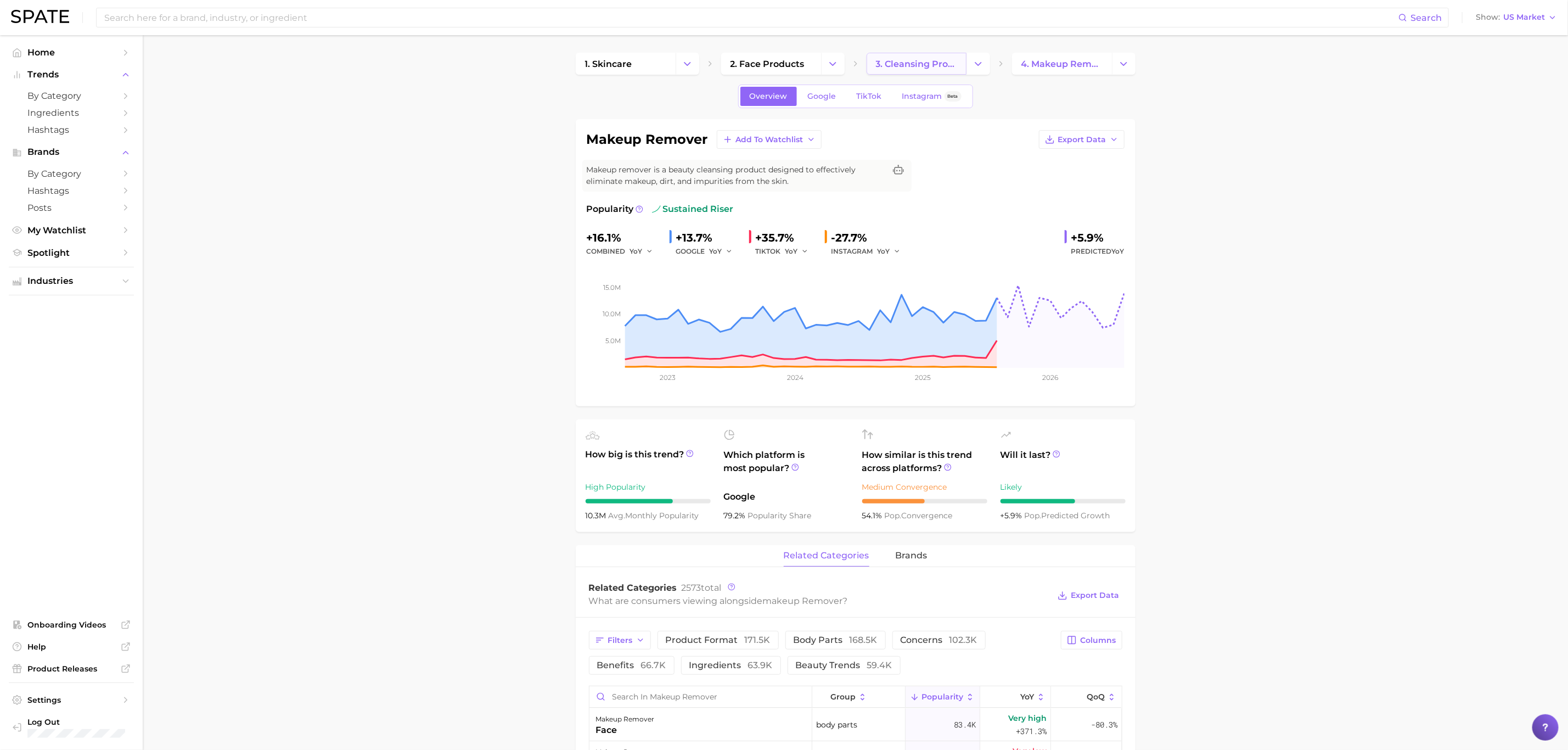
click at [878, 63] on span "3. cleansing products" at bounding box center [916, 63] width 81 height 10
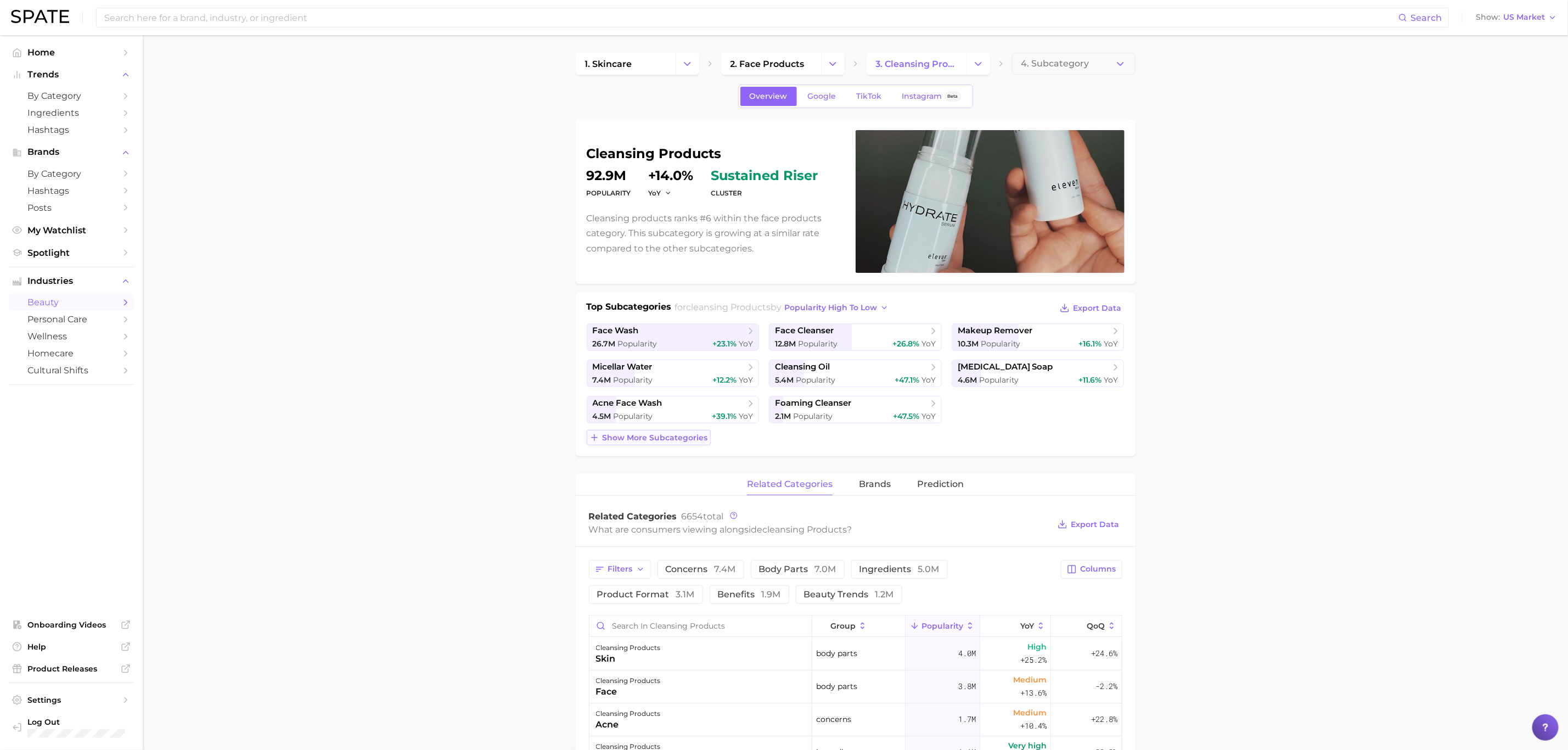
click at [669, 377] on span "Show more subcategories" at bounding box center [655, 438] width 105 height 9
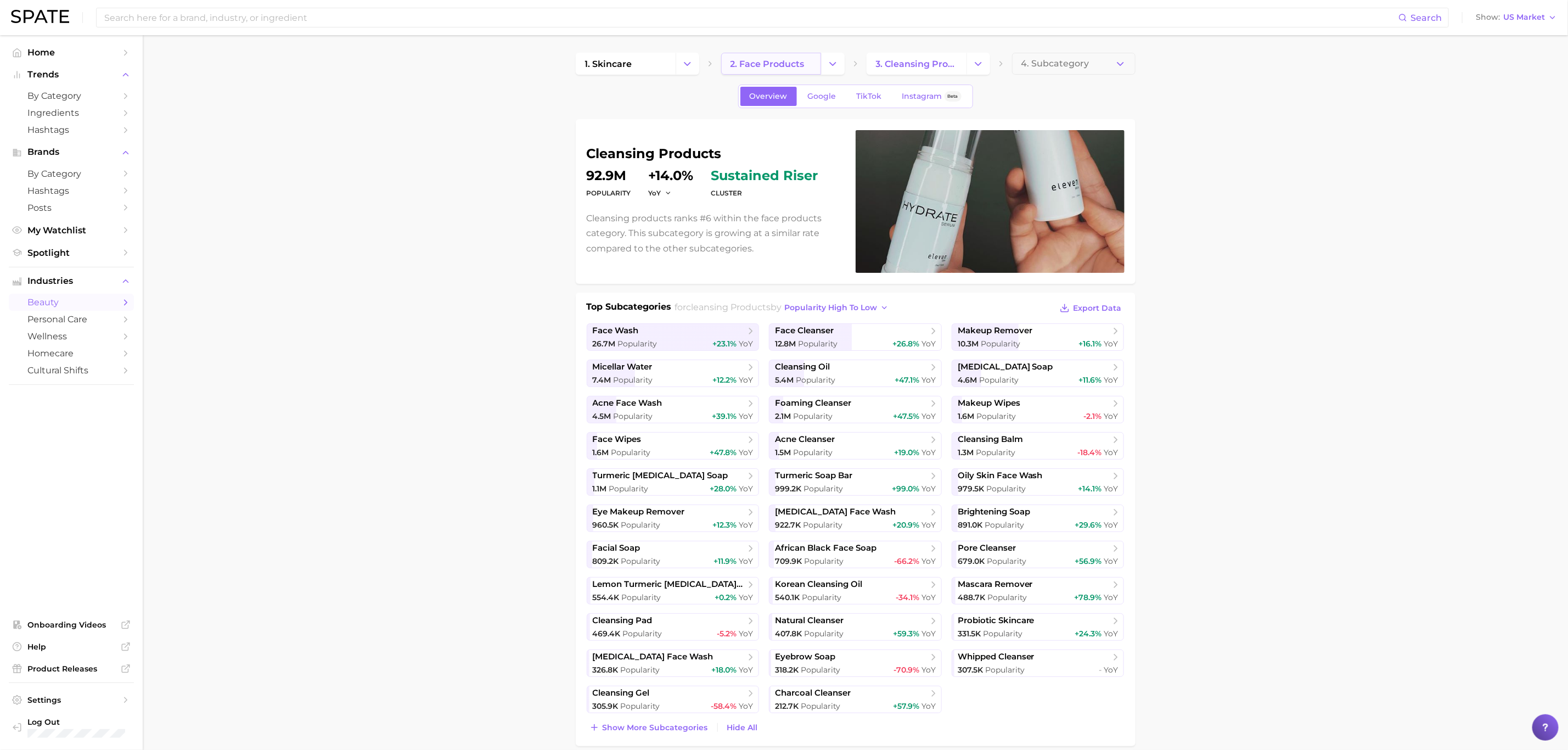
click at [815, 69] on link "2. face products" at bounding box center [771, 64] width 100 height 22
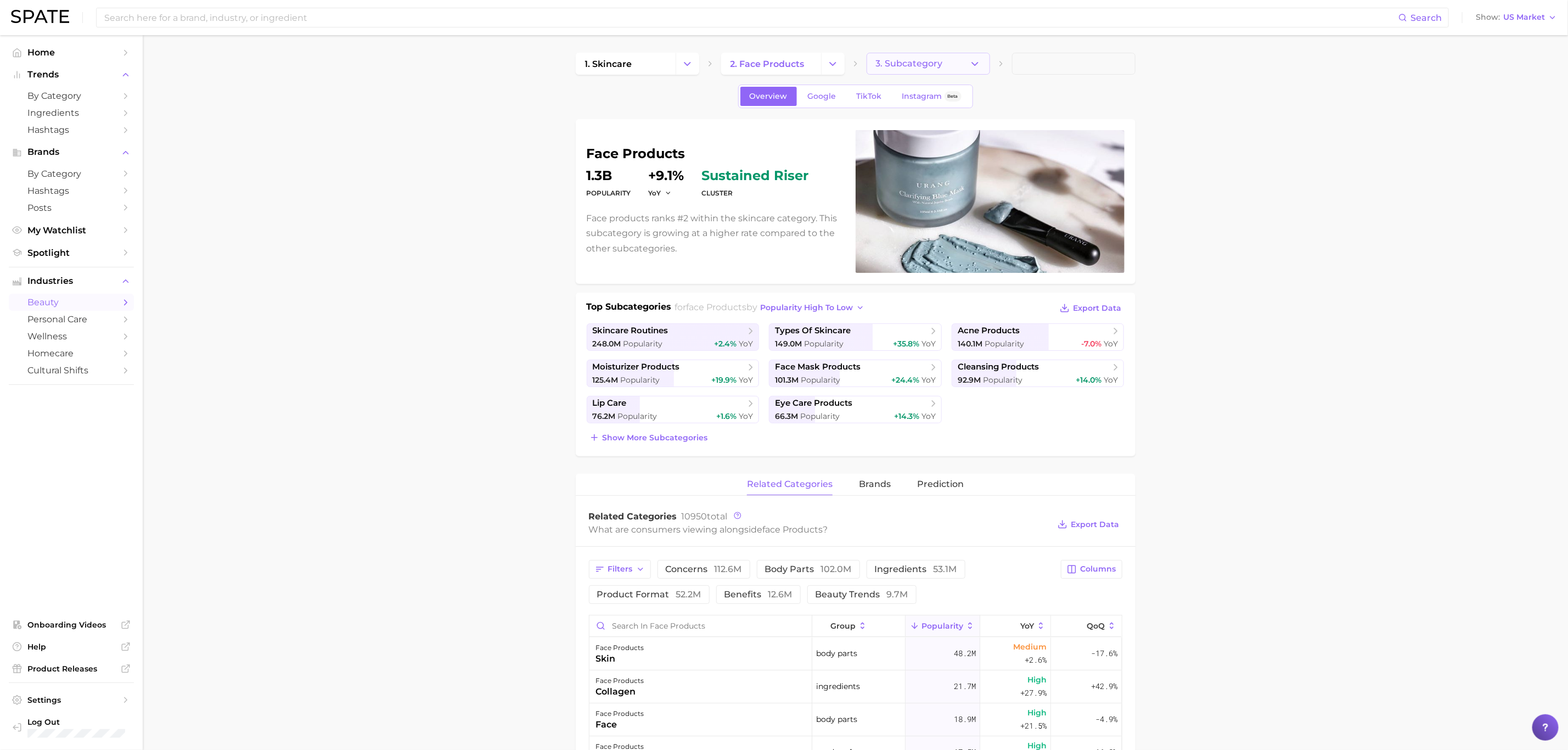
click at [878, 53] on button "3. Subcategory" at bounding box center [928, 64] width 123 height 22
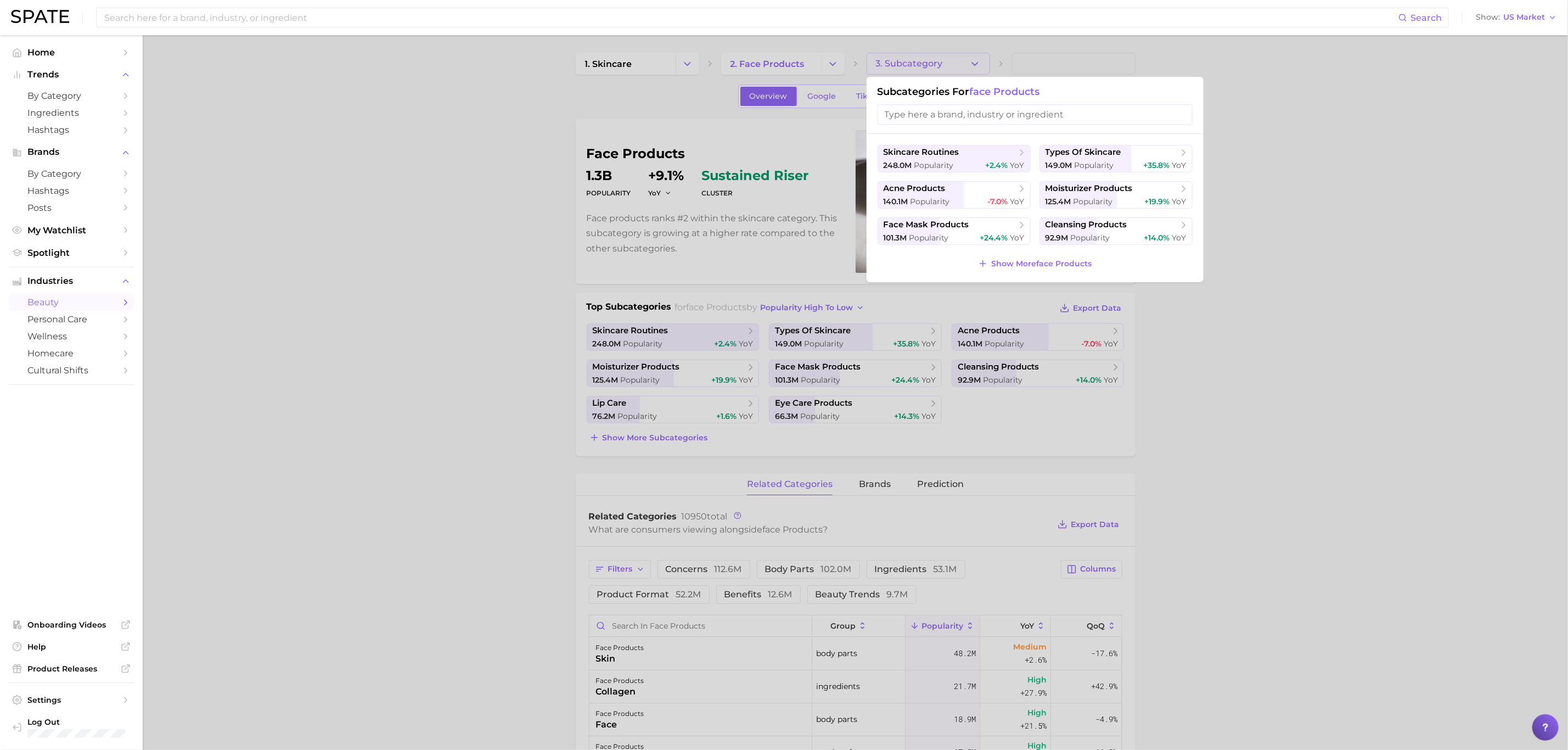
click at [878, 121] on input "search" at bounding box center [1035, 114] width 315 height 20
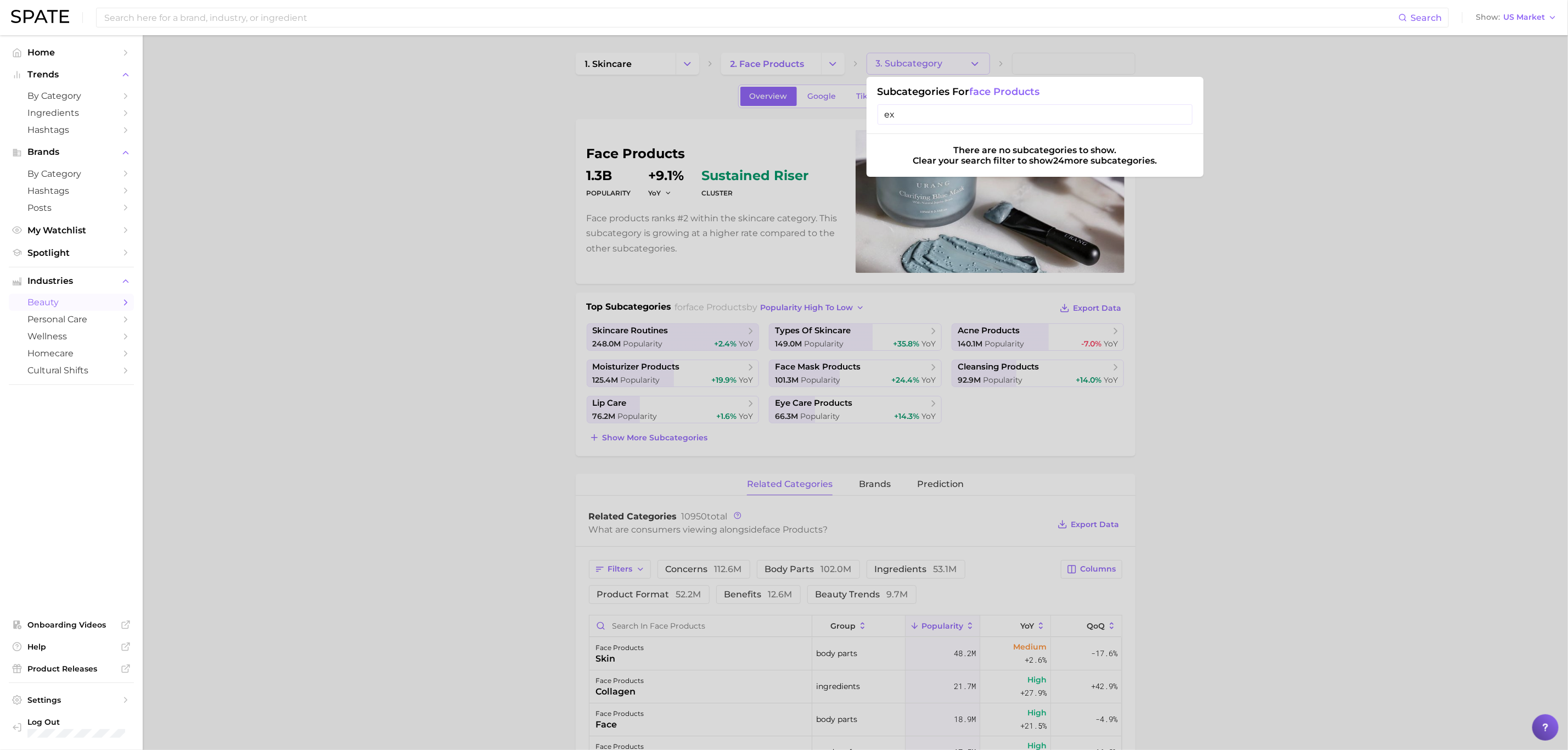
type input "e"
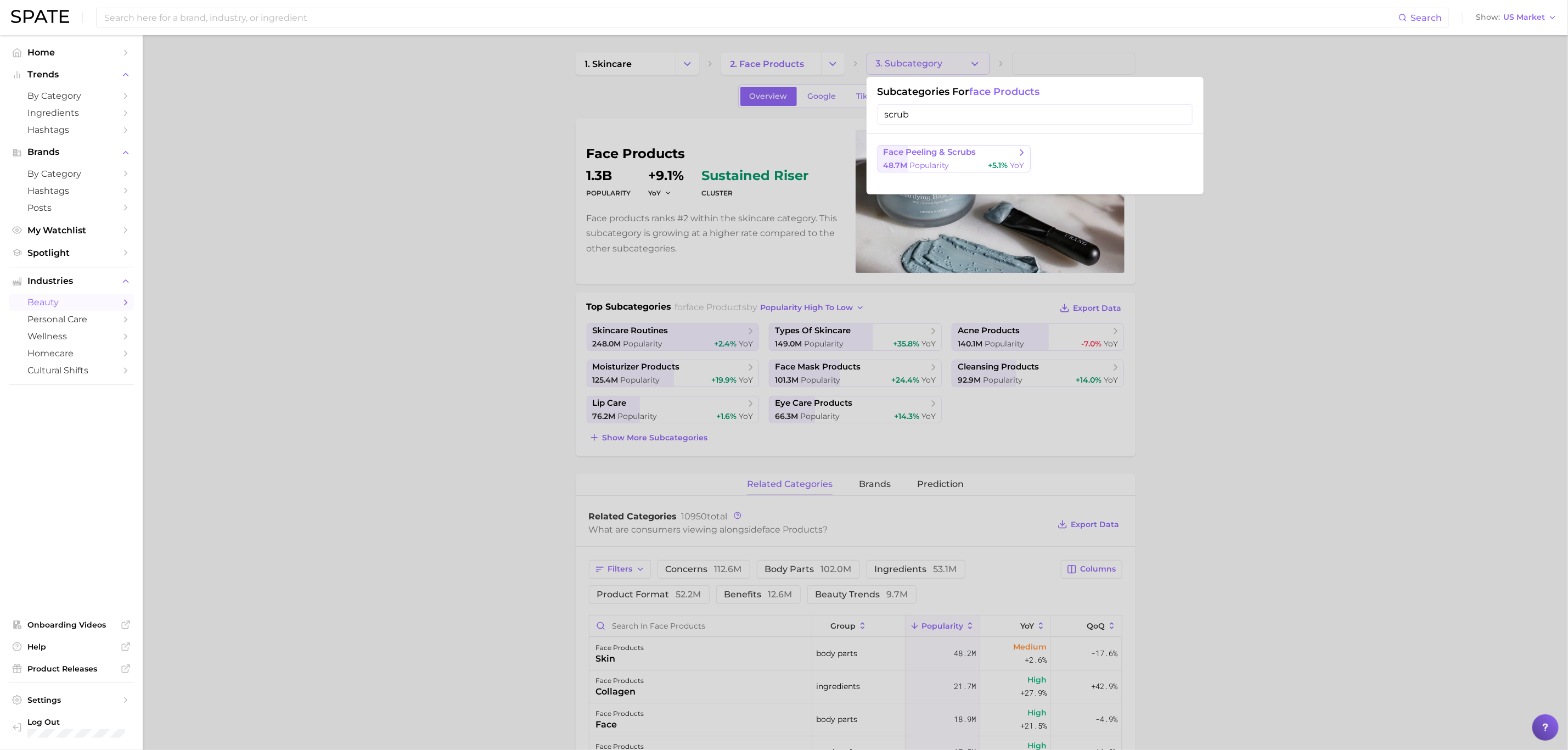
type input "scrub"
click at [878, 148] on span "face peeling & scrubs" at bounding box center [930, 152] width 93 height 10
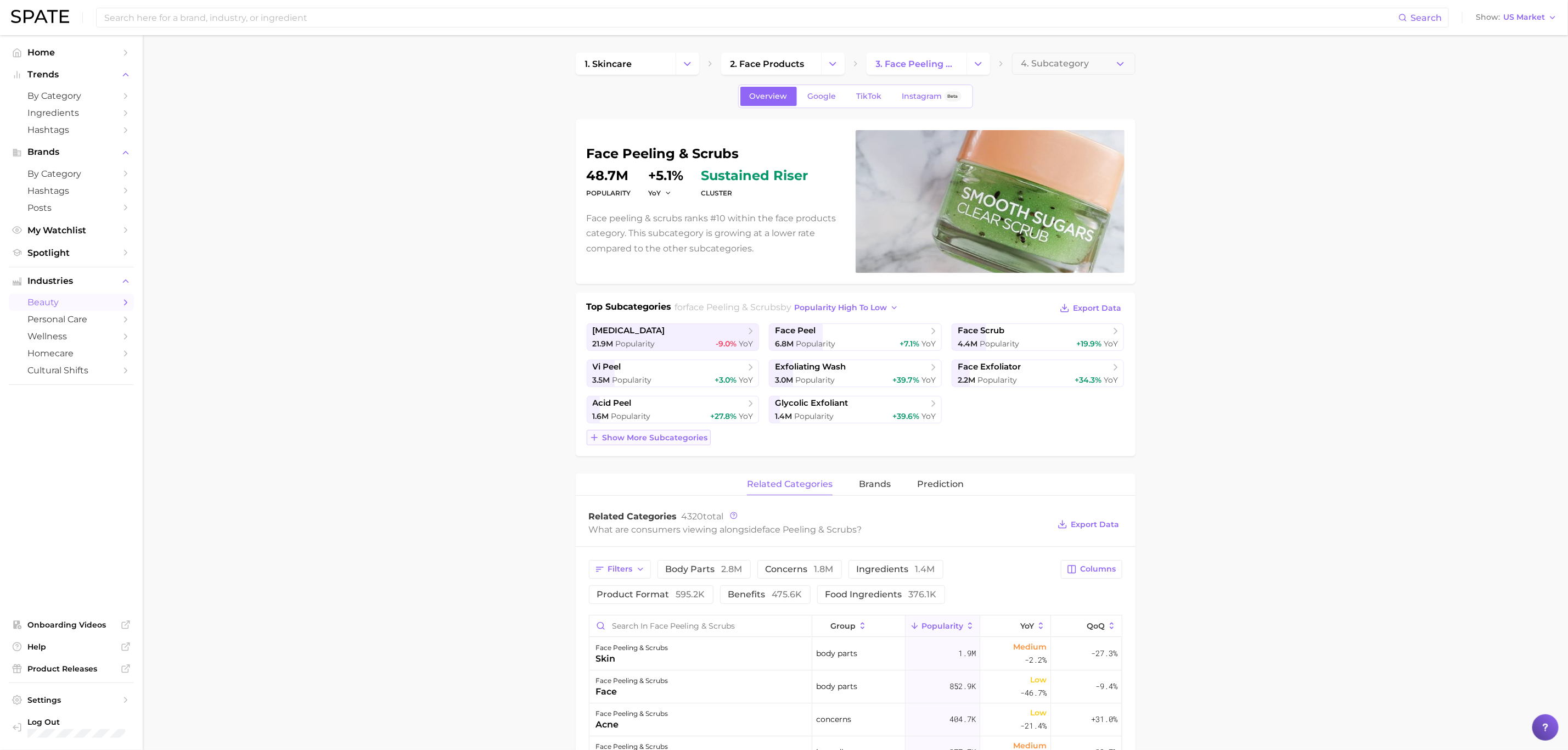
click at [678, 377] on span "Show more subcategories" at bounding box center [655, 438] width 105 height 9
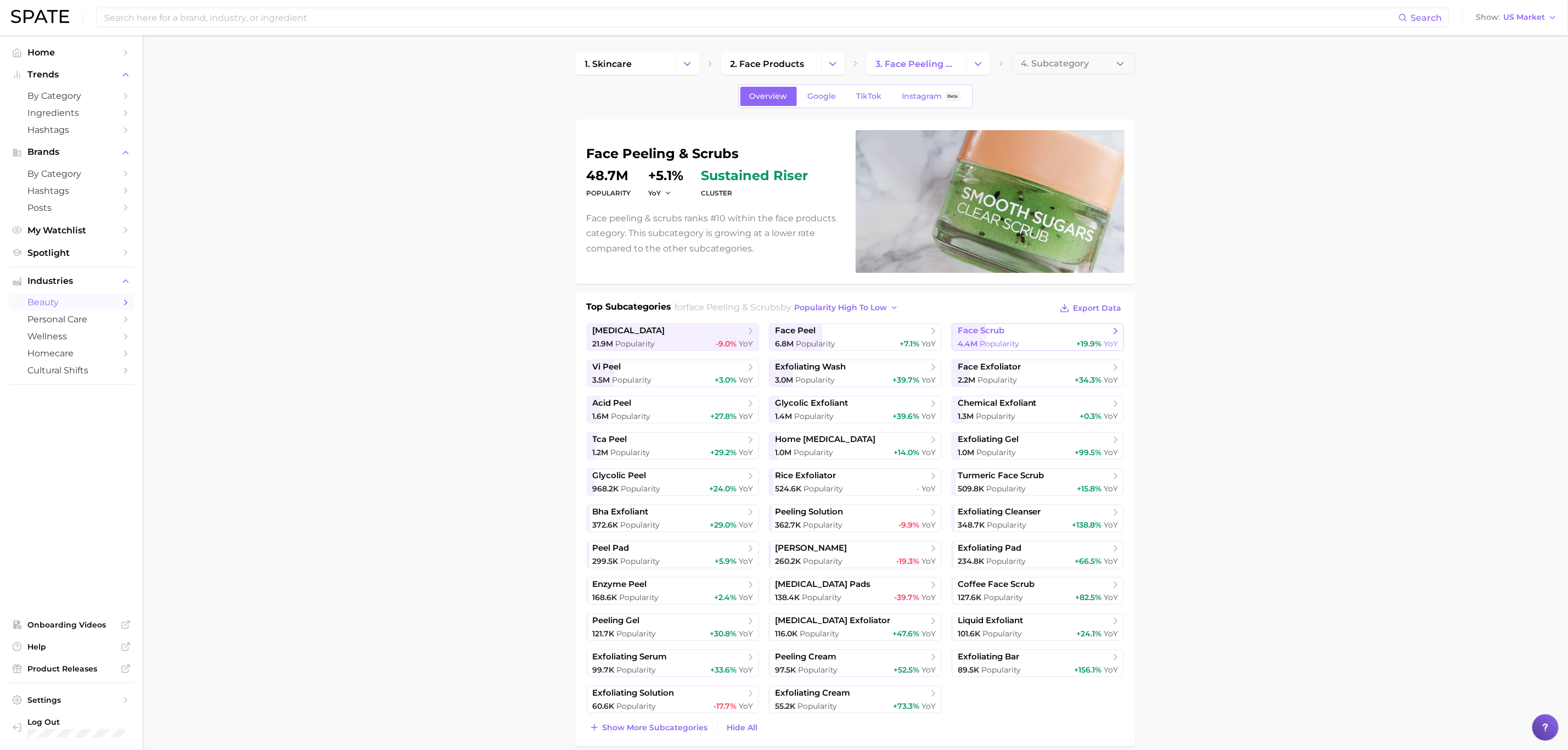
click at [878, 336] on span "face scrub" at bounding box center [1034, 331] width 153 height 11
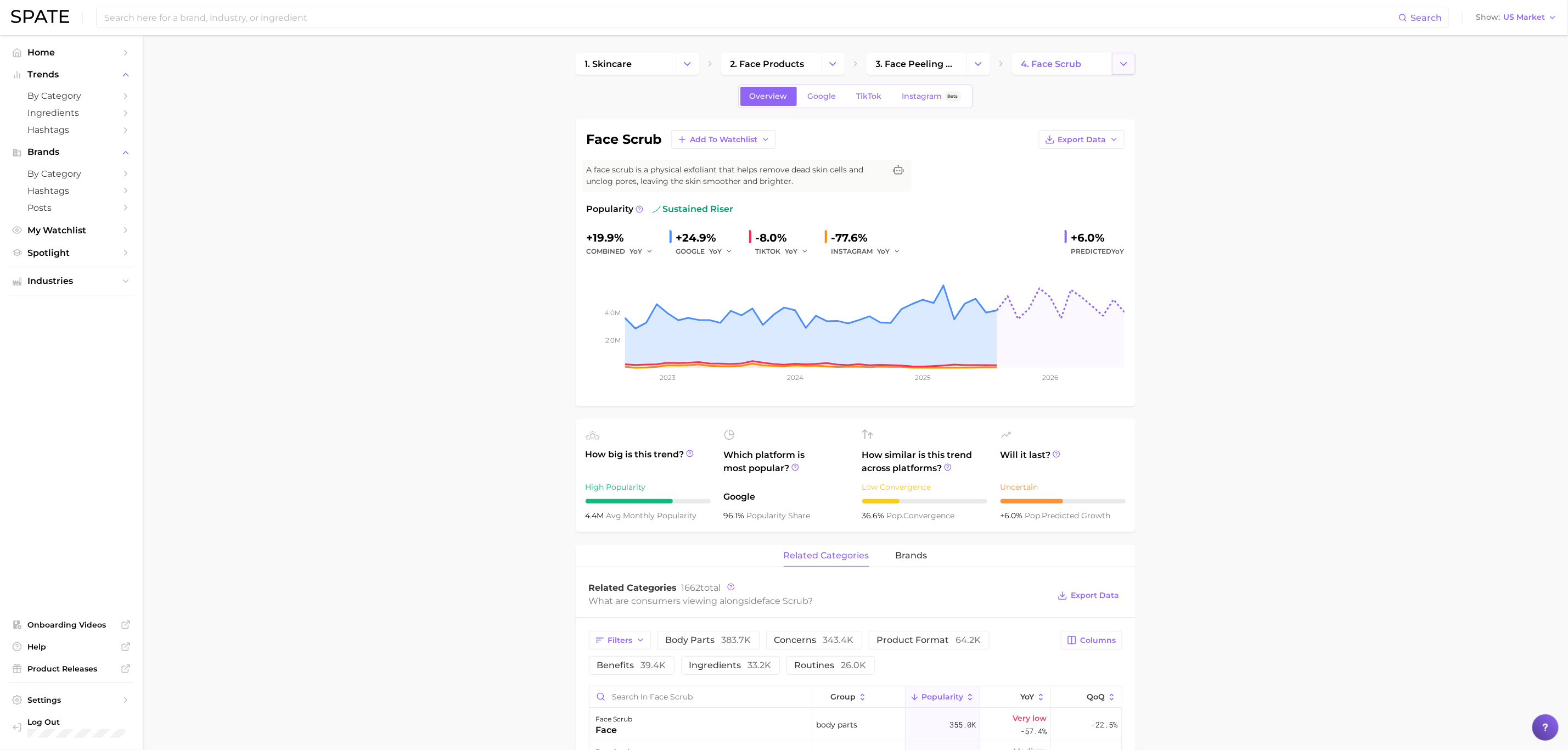
click at [878, 63] on icon "Change Category" at bounding box center [1123, 64] width 12 height 12
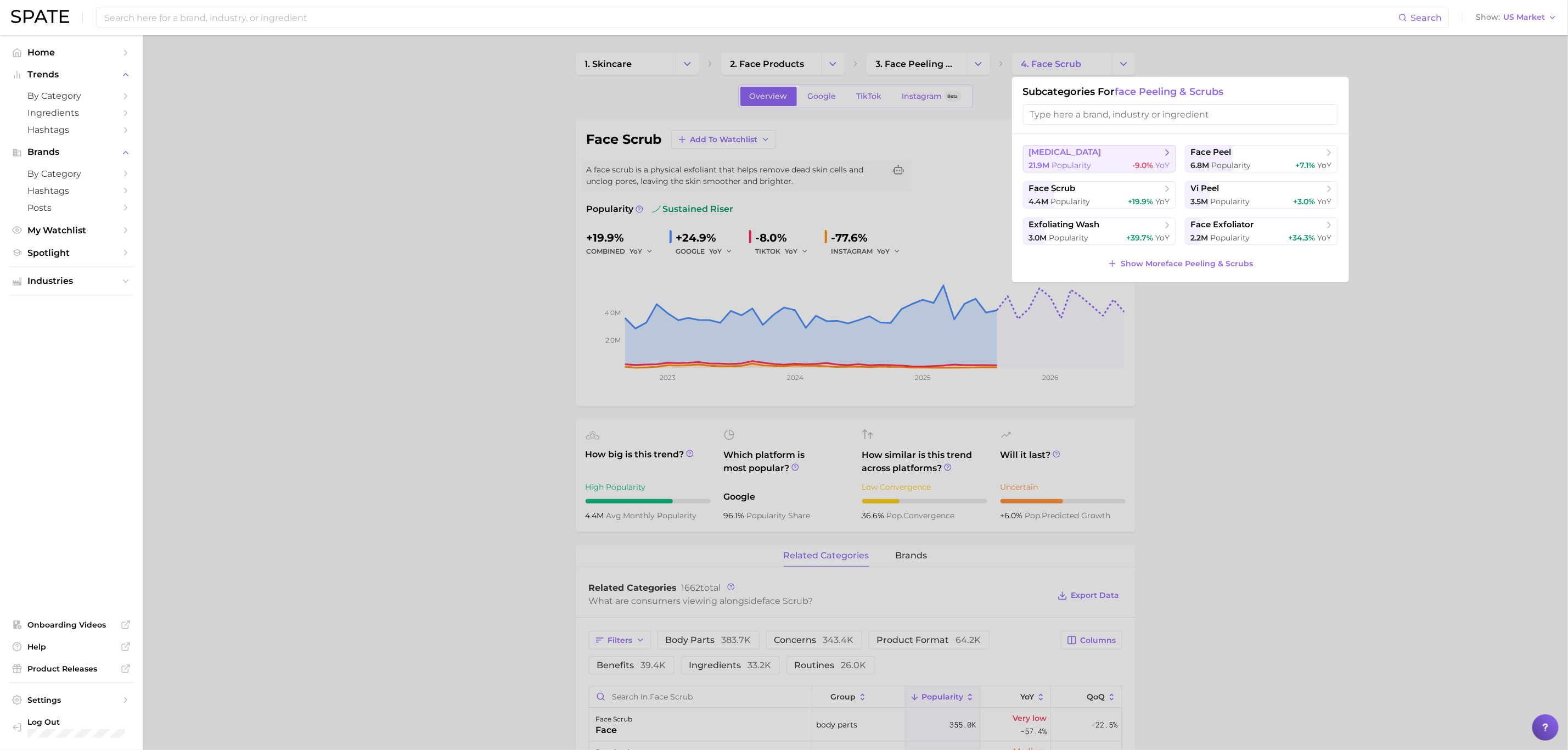
click at [878, 156] on span "[MEDICAL_DATA]" at bounding box center [1096, 153] width 133 height 11
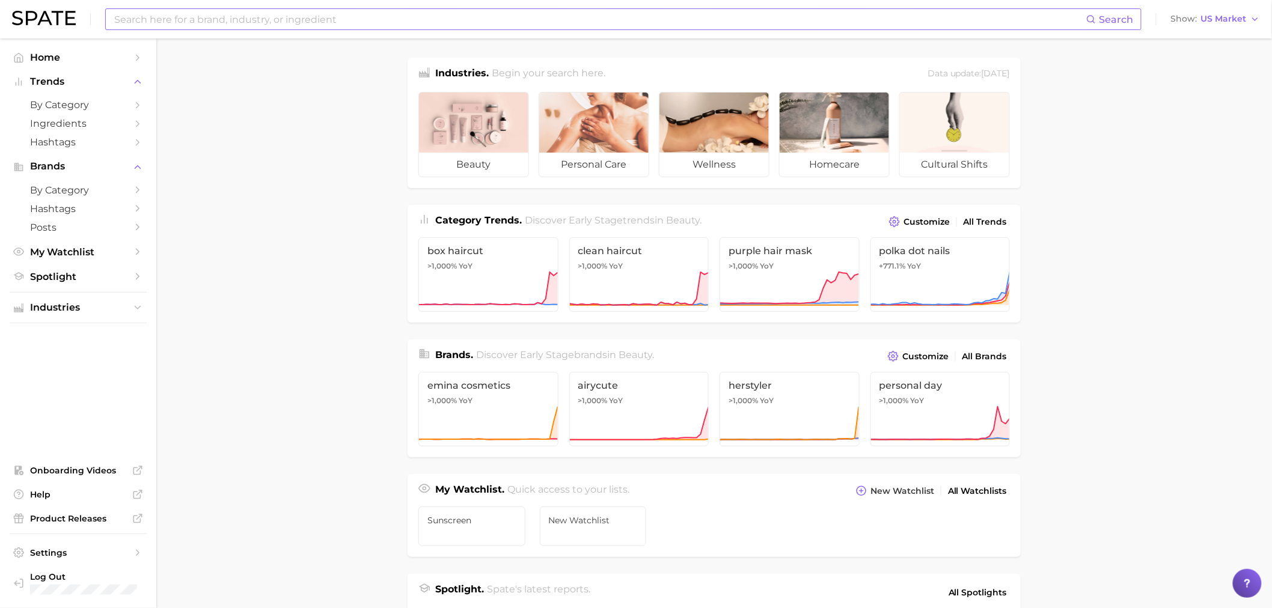
click at [207, 16] on input at bounding box center [599, 19] width 973 height 20
type input "face peels"
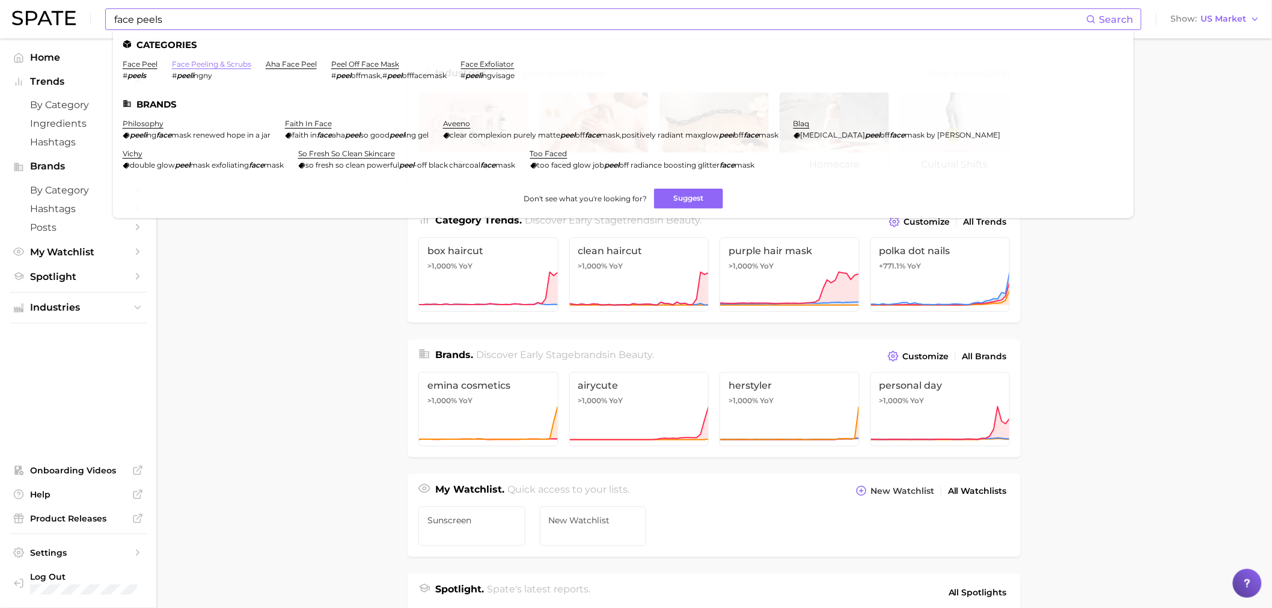
click at [207, 62] on link "face peeling & scrubs" at bounding box center [211, 63] width 79 height 9
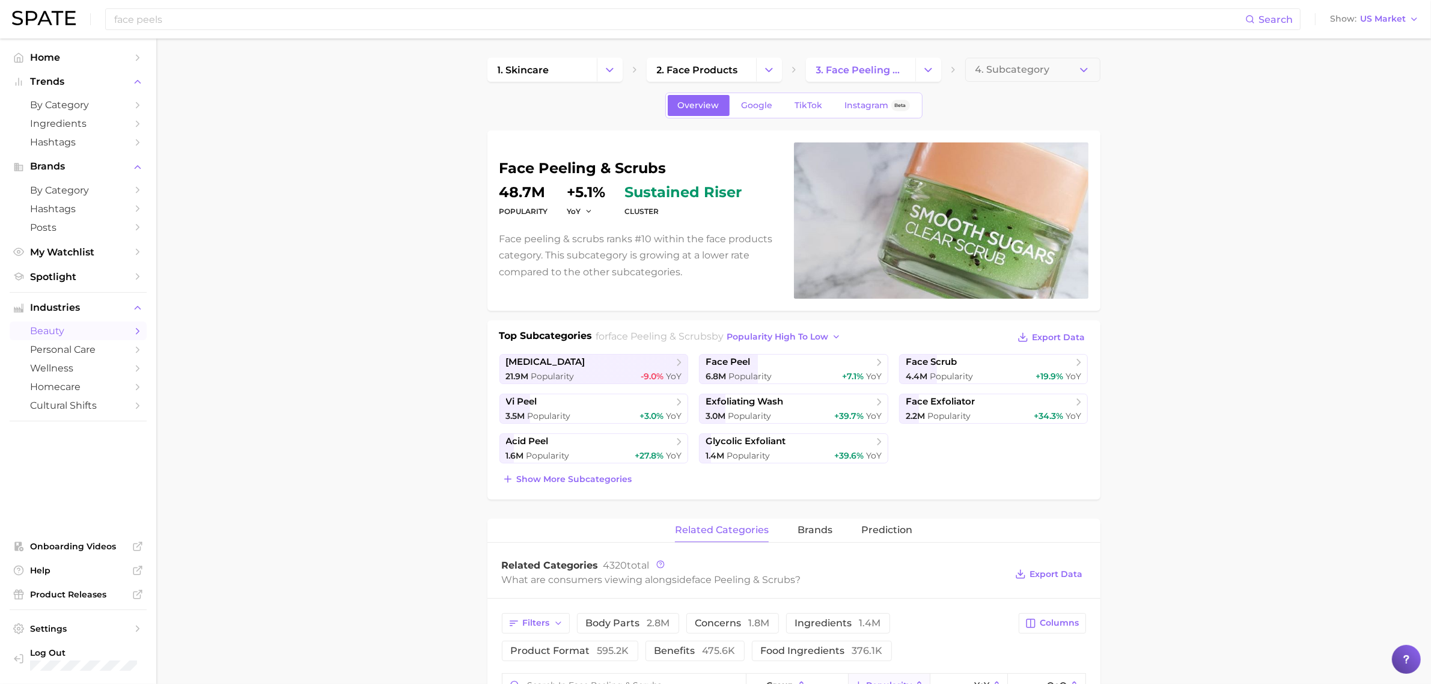
click at [535, 488] on div "Top Subcategories for face peeling & scrubs by popularity high to low Export Da…" at bounding box center [793, 409] width 613 height 179
click at [537, 486] on button "Show more subcategories" at bounding box center [567, 479] width 136 height 17
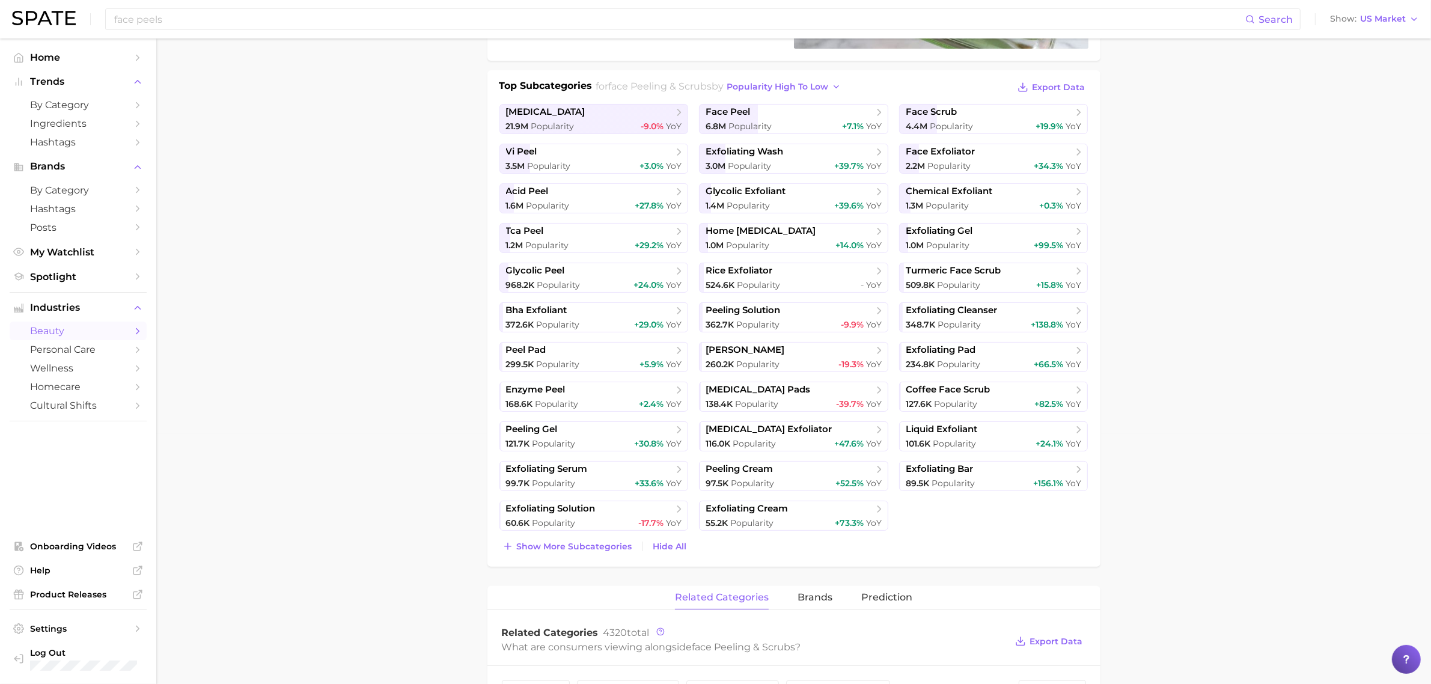
scroll to position [225, 0]
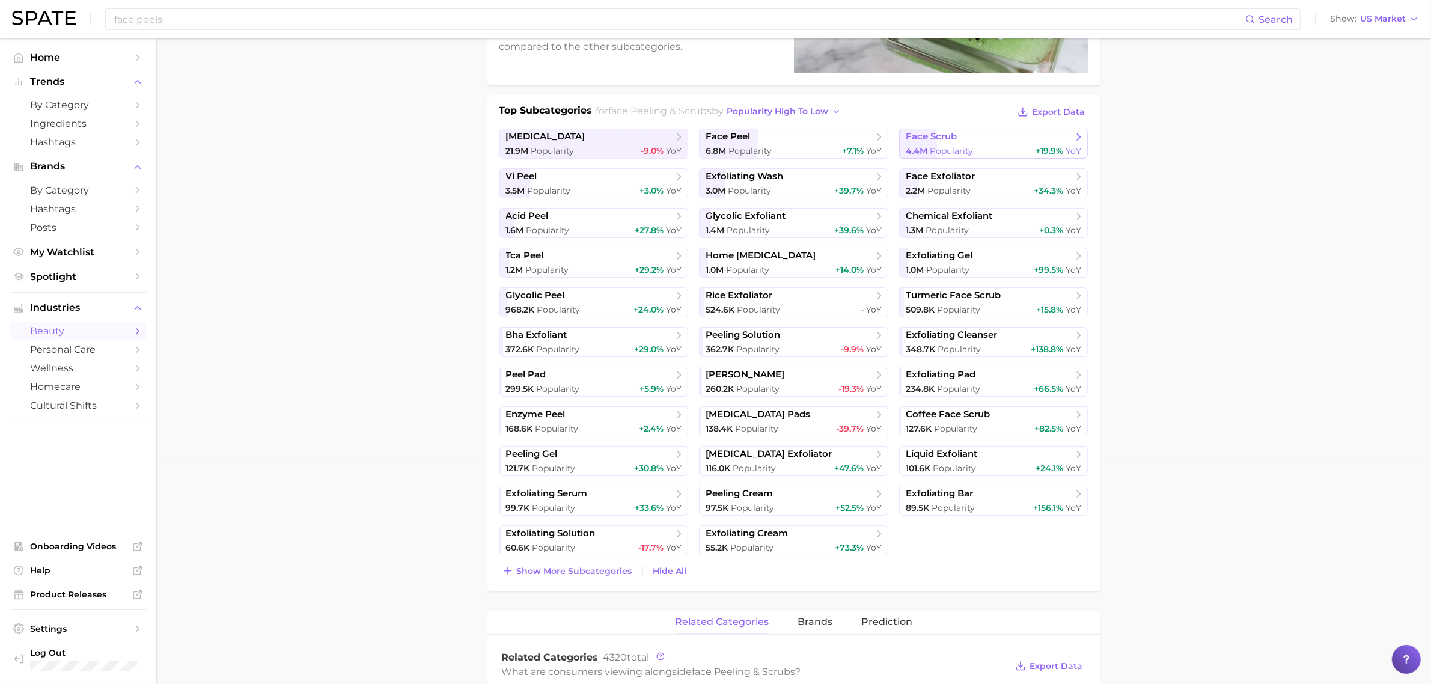
click at [972, 145] on div "4.4m Popularity +19.9% YoY" at bounding box center [994, 150] width 176 height 11
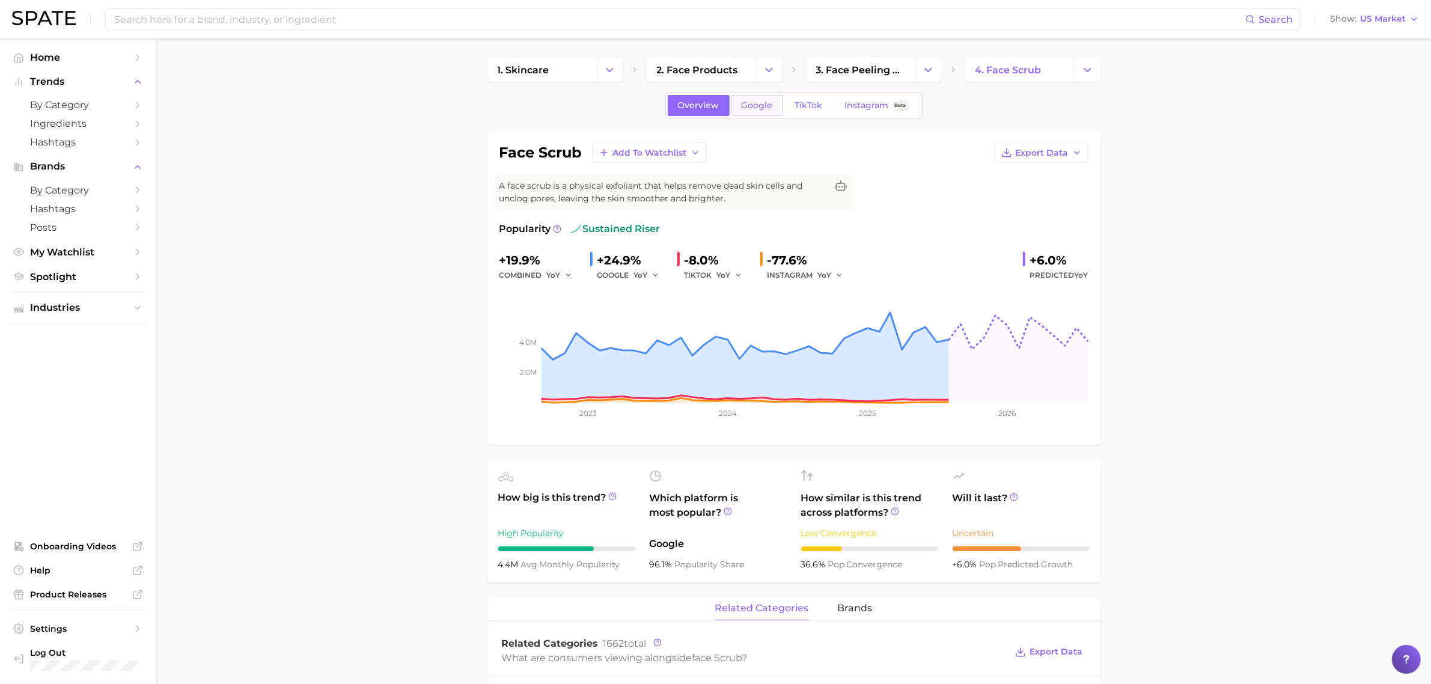
click at [735, 106] on link "Google" at bounding box center [757, 105] width 52 height 21
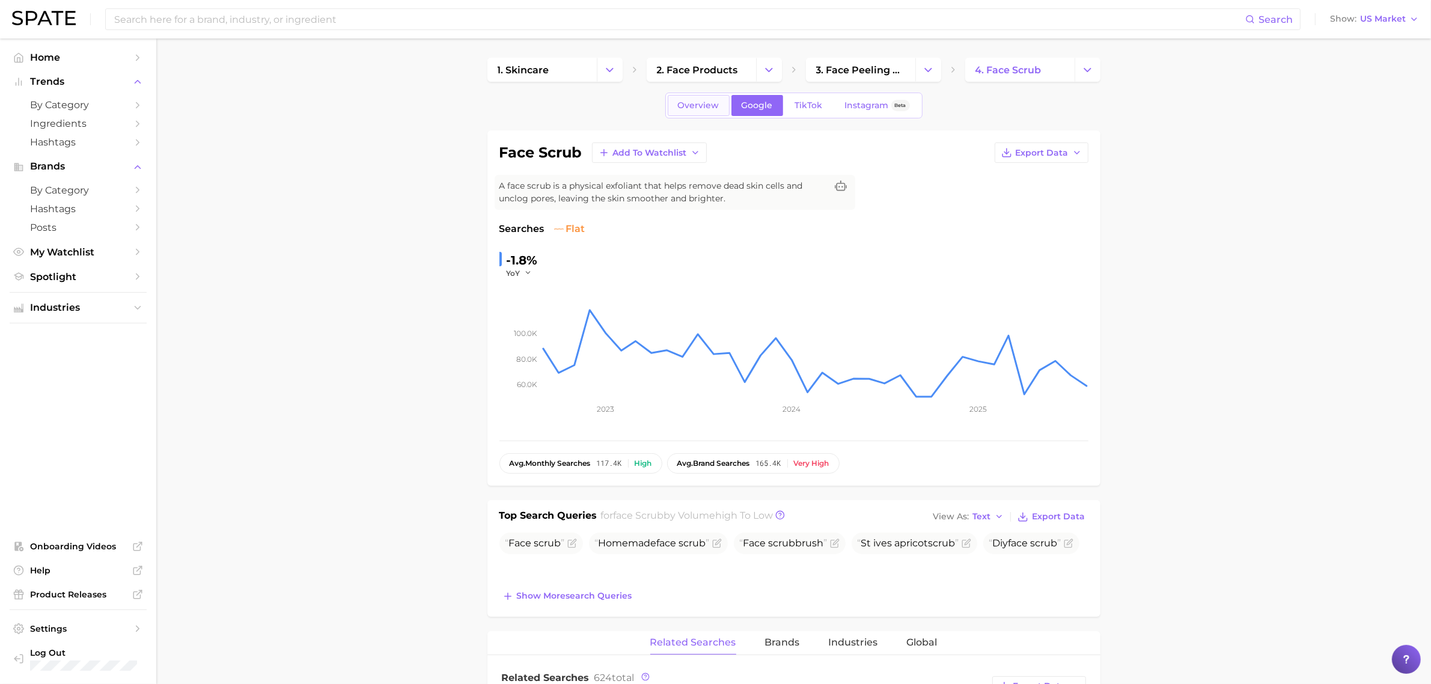
click at [716, 105] on span "Overview" at bounding box center [698, 105] width 41 height 10
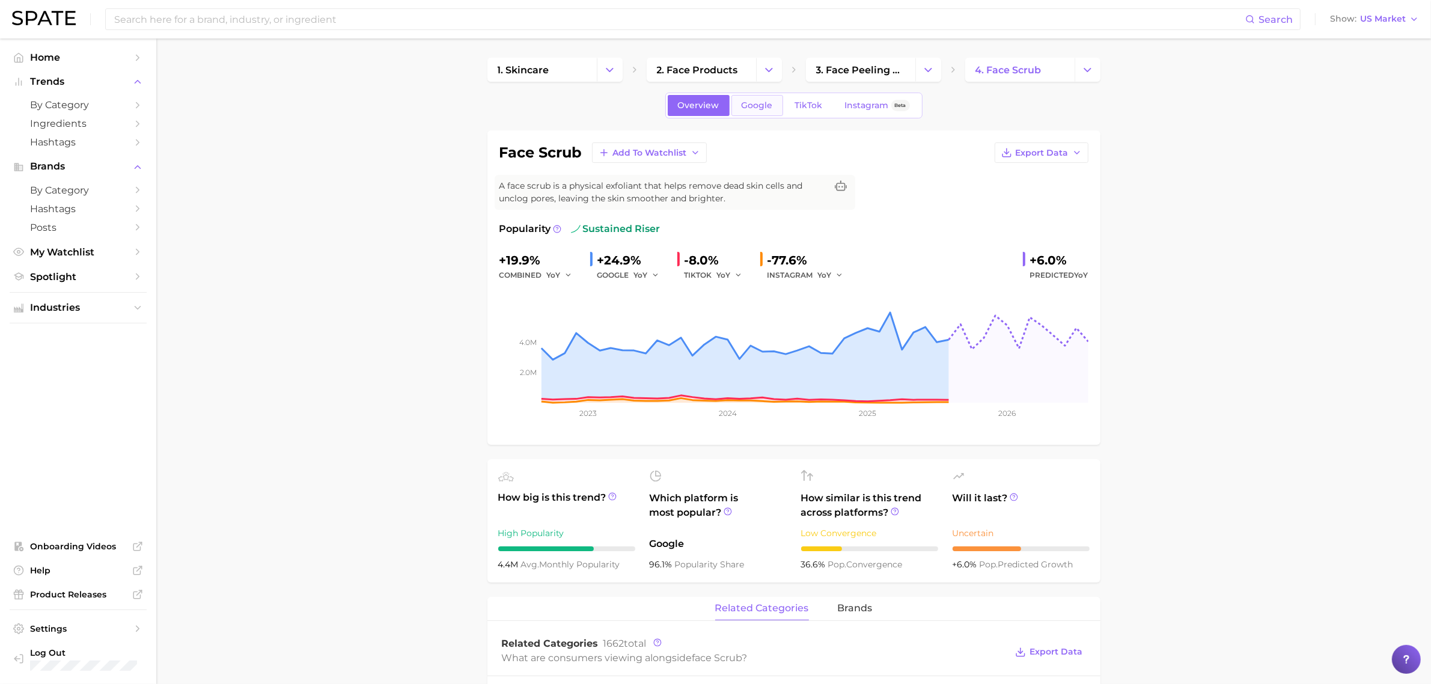
click at [762, 106] on span "Google" at bounding box center [757, 105] width 31 height 10
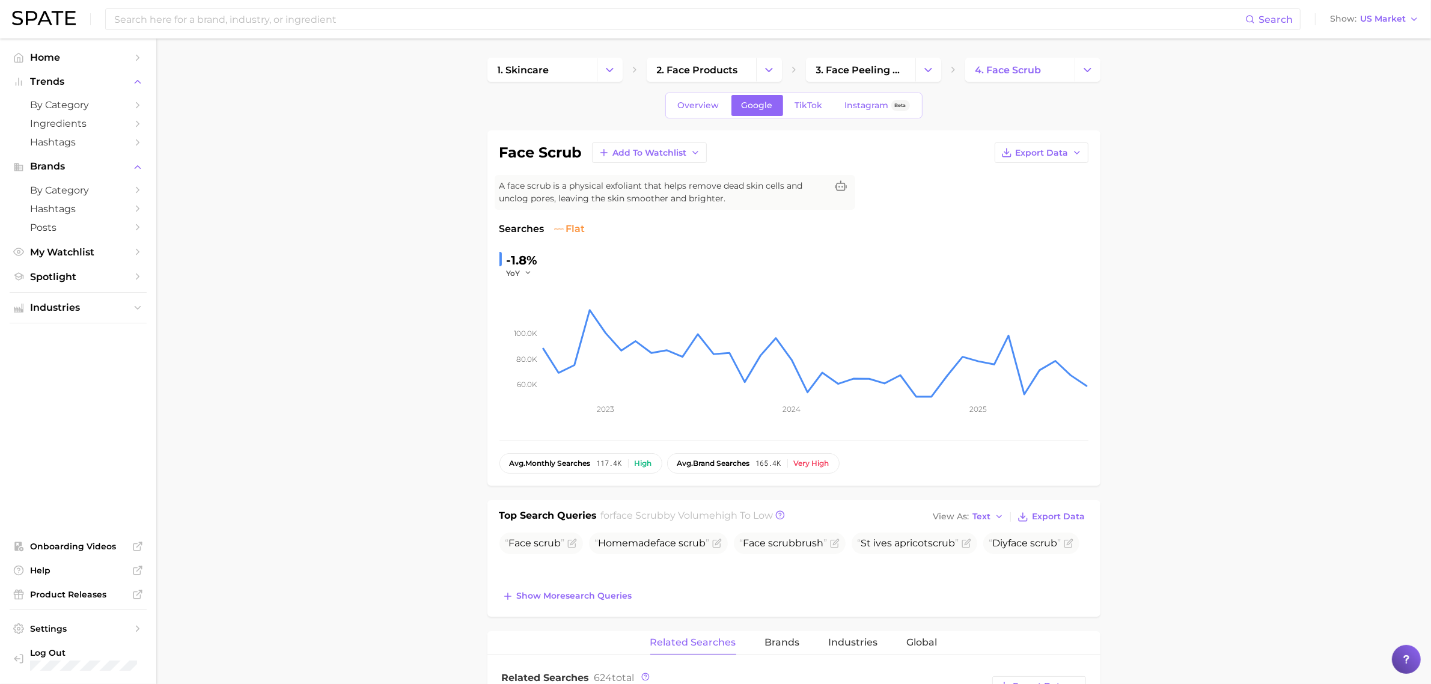
scroll to position [300, 0]
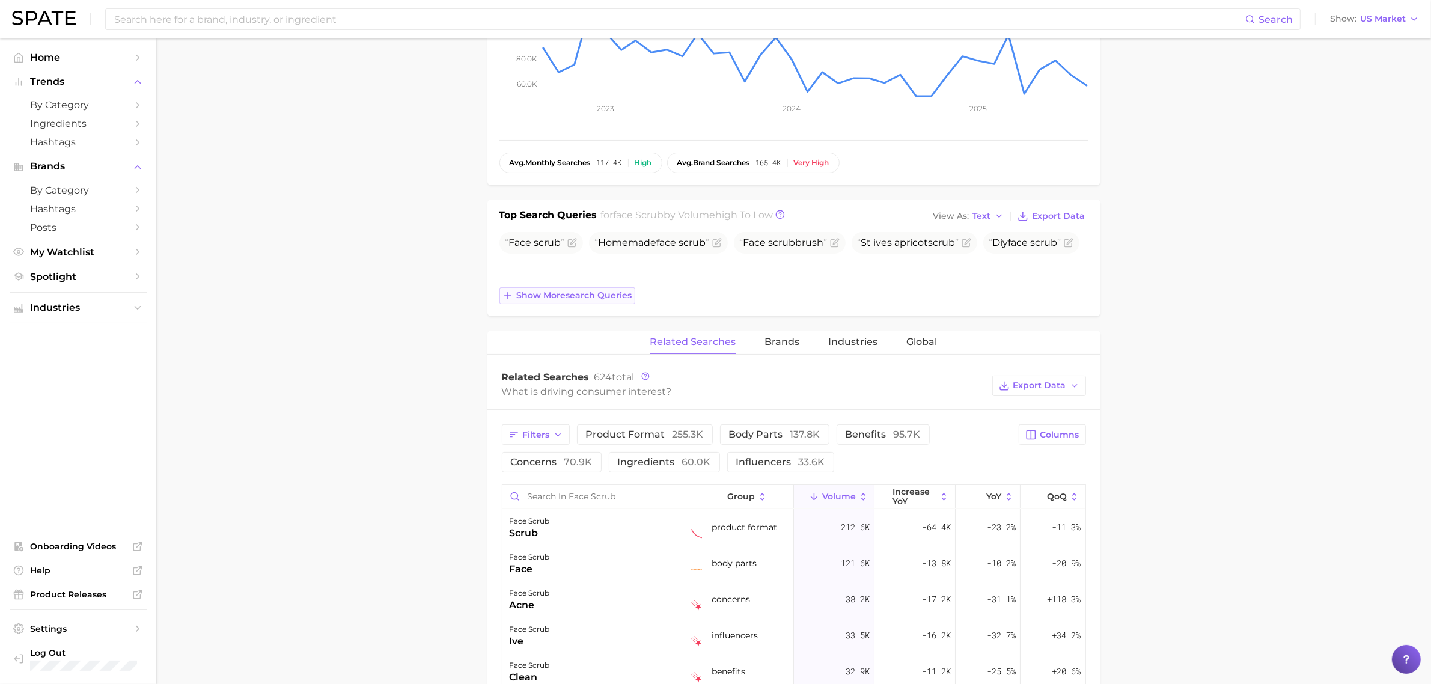
click at [586, 299] on span "Show more search queries" at bounding box center [574, 295] width 115 height 10
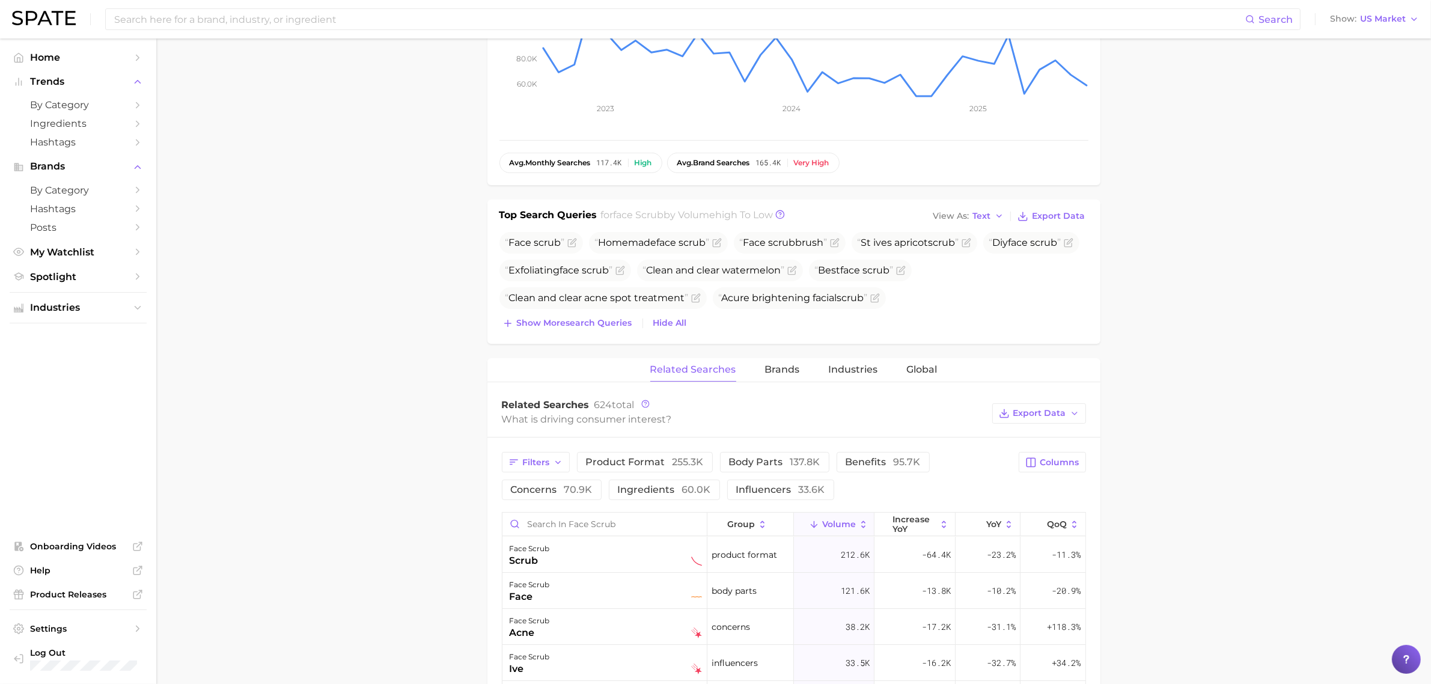
click at [579, 334] on div "Top Search Queries for face scrub by Volume high to low View As Text Export Dat…" at bounding box center [793, 271] width 613 height 144
click at [580, 324] on span "Show more search queries" at bounding box center [574, 323] width 115 height 10
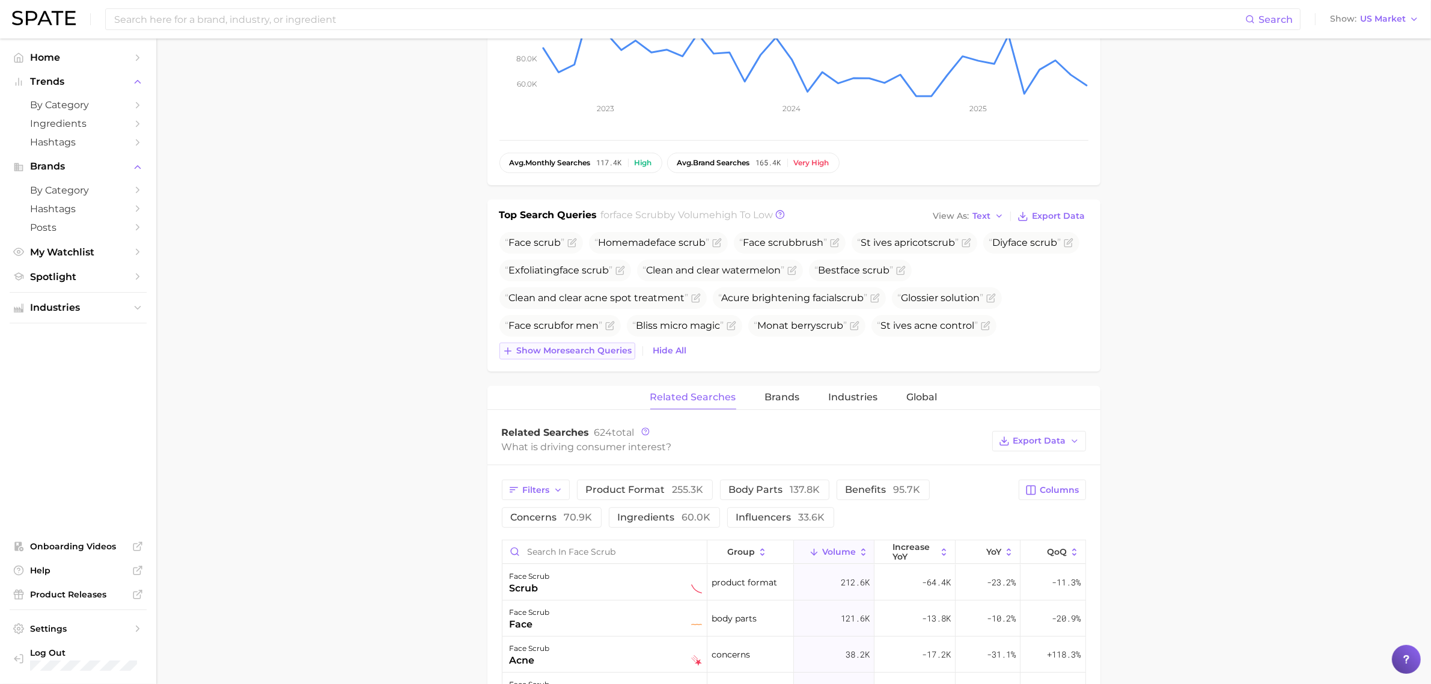
click at [562, 355] on span "Show more search queries" at bounding box center [574, 351] width 115 height 10
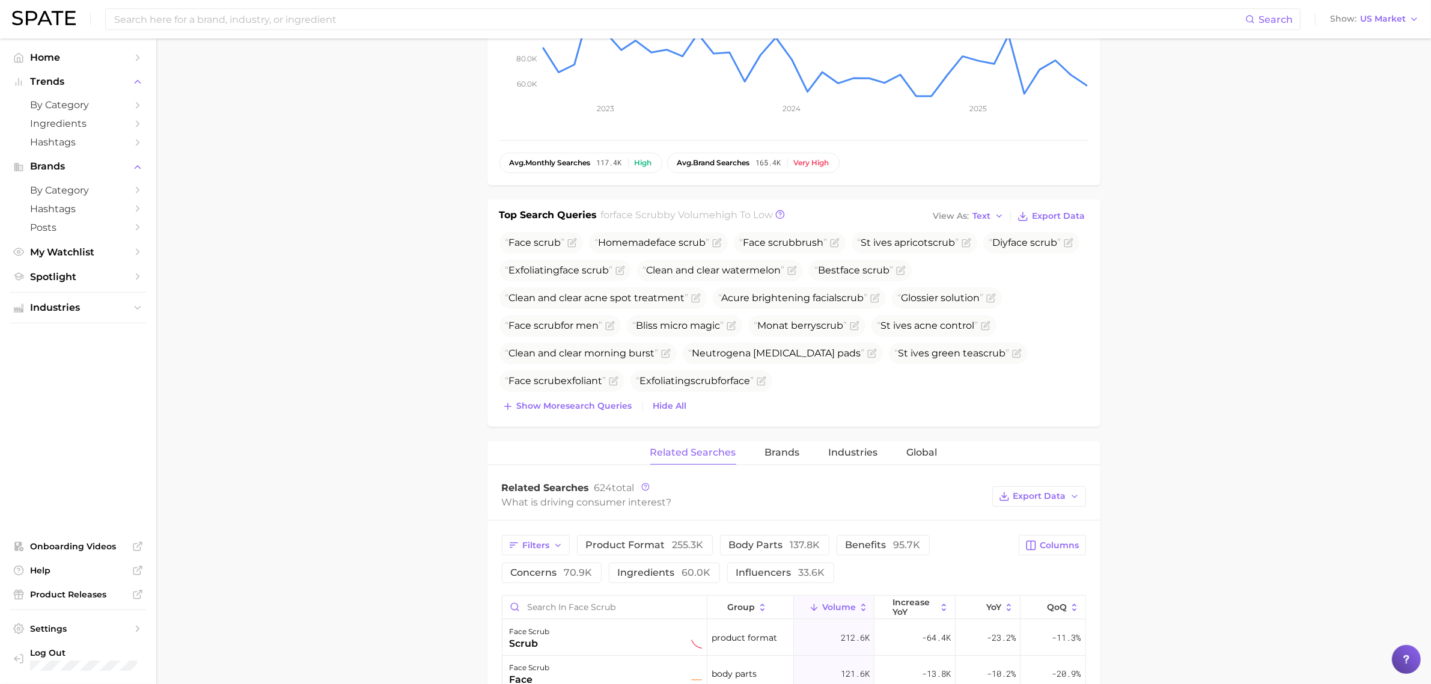
click at [562, 397] on div "Face scrub Homemade face scrub Face scrub brush St ives apricot scrub Diy face …" at bounding box center [793, 323] width 589 height 183
click at [597, 412] on button "Show more search queries" at bounding box center [567, 406] width 136 height 17
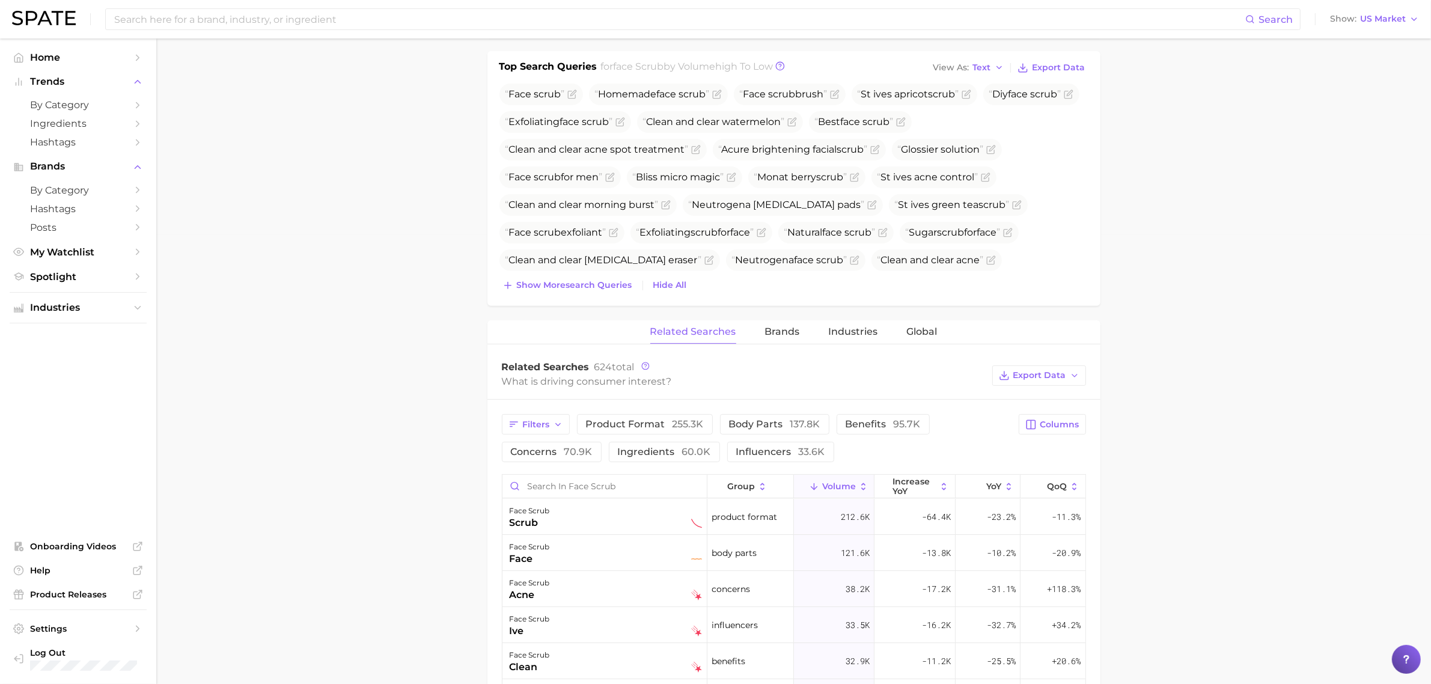
scroll to position [451, 0]
click at [560, 290] on button "Show more search queries" at bounding box center [567, 283] width 136 height 17
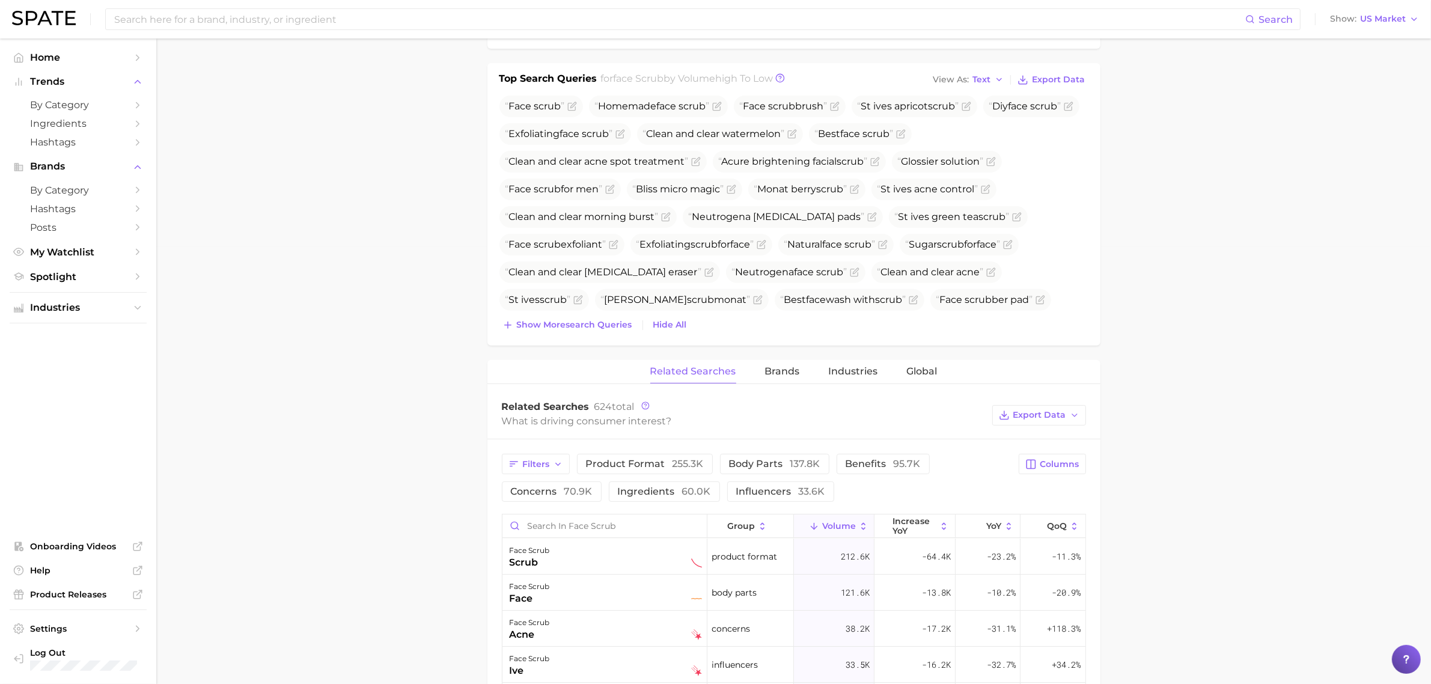
scroll to position [376, 0]
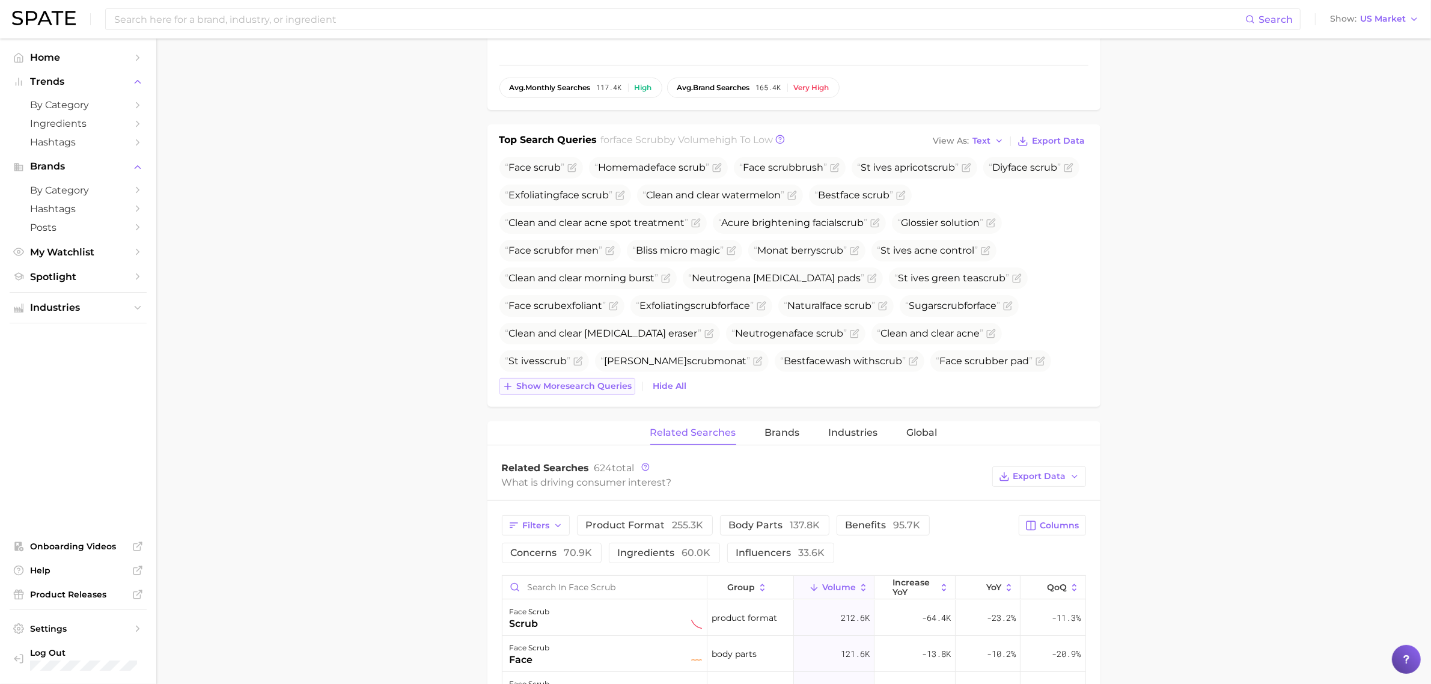
click at [613, 389] on span "Show more search queries" at bounding box center [574, 386] width 115 height 10
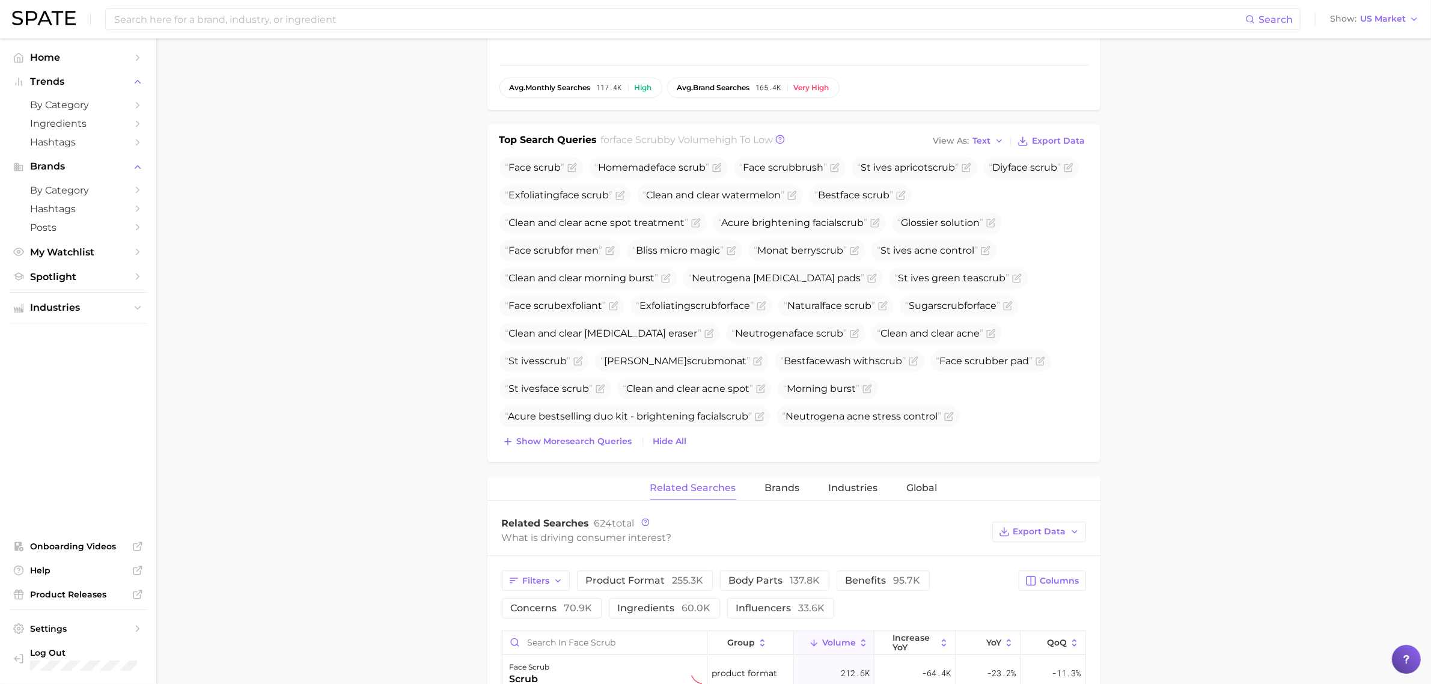
click at [562, 454] on div "Top Search Queries for face scrub by Volume high to low View As Text Export Dat…" at bounding box center [793, 293] width 613 height 338
click at [562, 452] on div "Top Search Queries for face scrub by Volume high to low View As Text Export Dat…" at bounding box center [793, 293] width 613 height 338
click at [567, 446] on span "Show more search queries" at bounding box center [574, 441] width 115 height 10
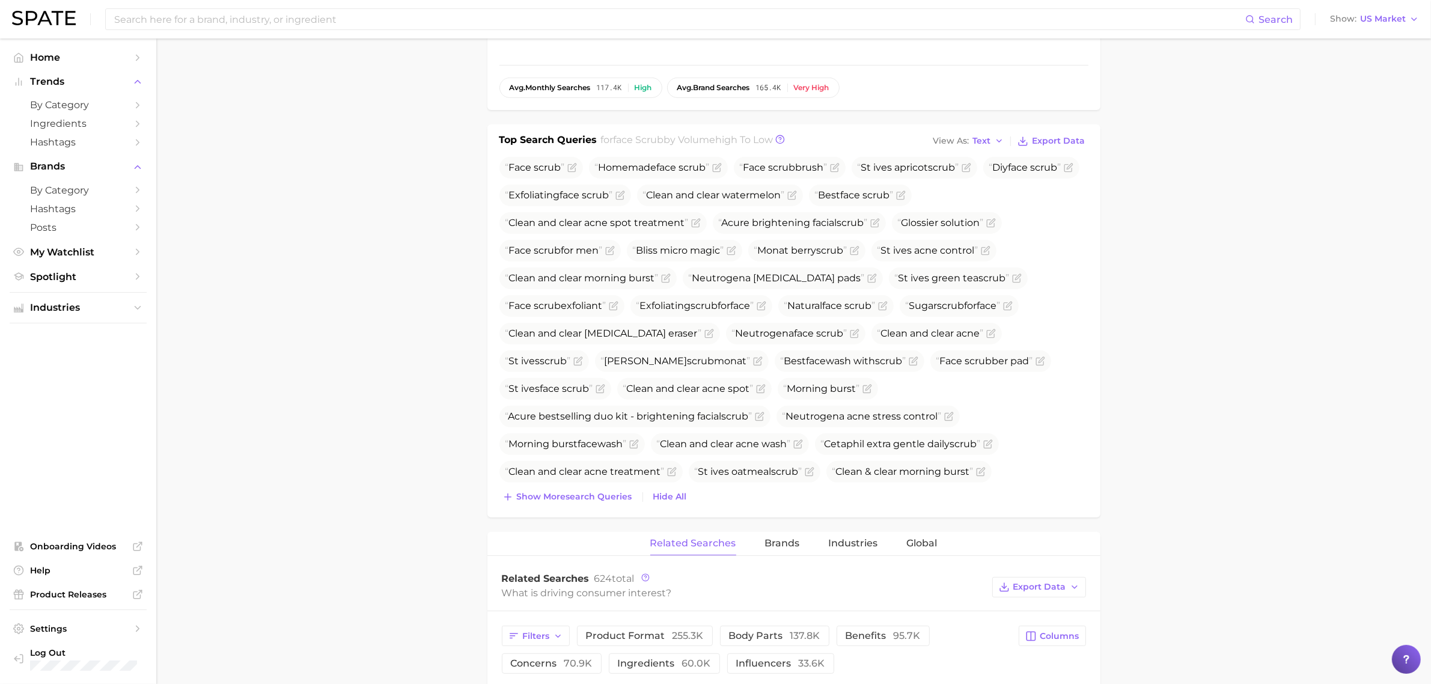
click at [320, 425] on main "1. skincare 2. face products 3. face peeling & scrubs 4. face scrub Overview Go…" at bounding box center [793, 553] width 1275 height 1781
